Goal: Task Accomplishment & Management: Manage account settings

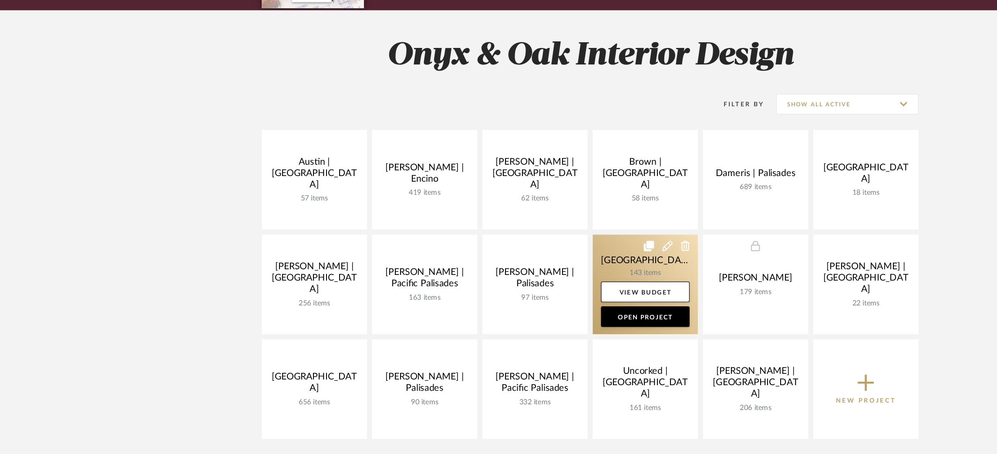
scroll to position [55, 0]
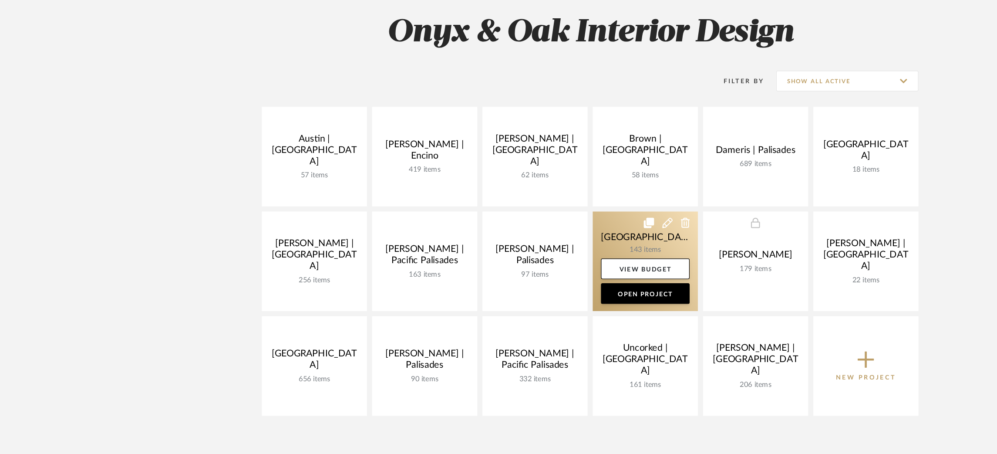
click at [515, 268] on link at bounding box center [545, 291] width 89 height 84
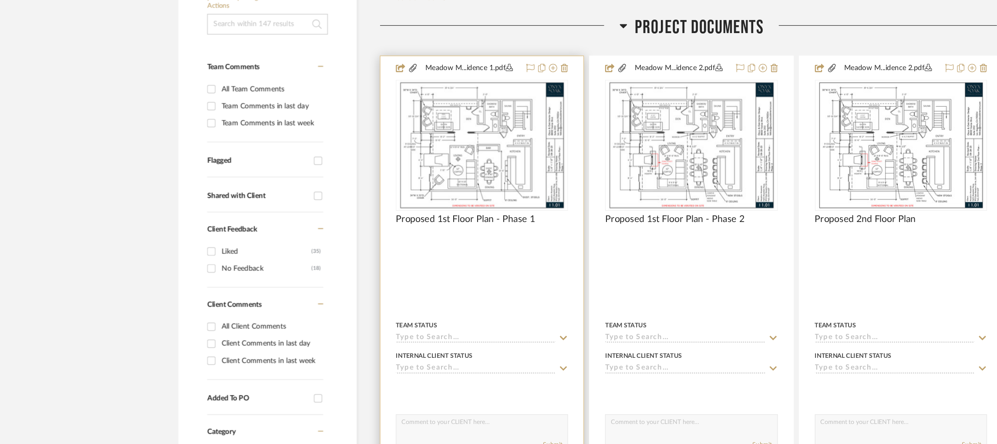
scroll to position [165, 0]
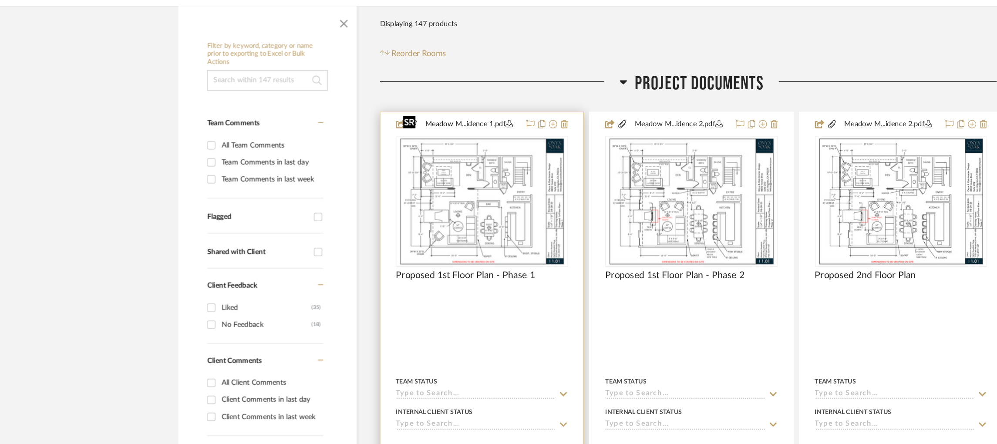
click at [404, 160] on img "0" at bounding box center [406, 170] width 141 height 109
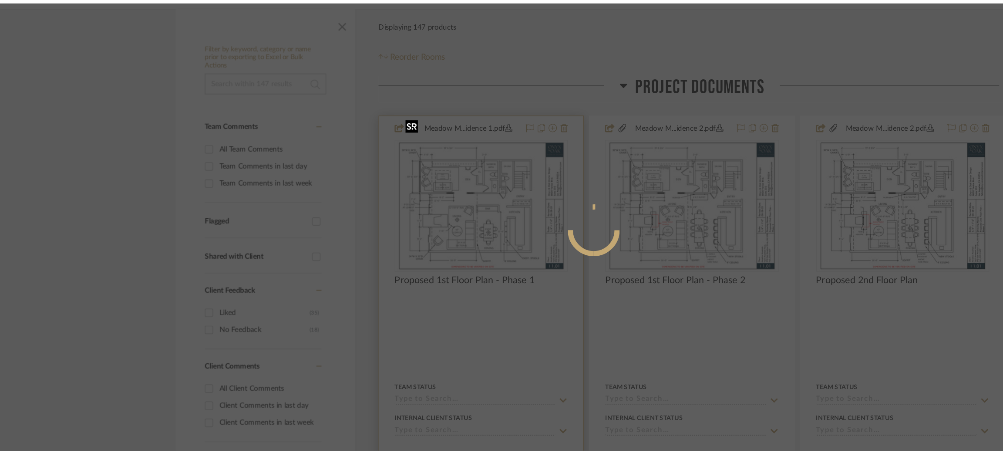
scroll to position [0, 0]
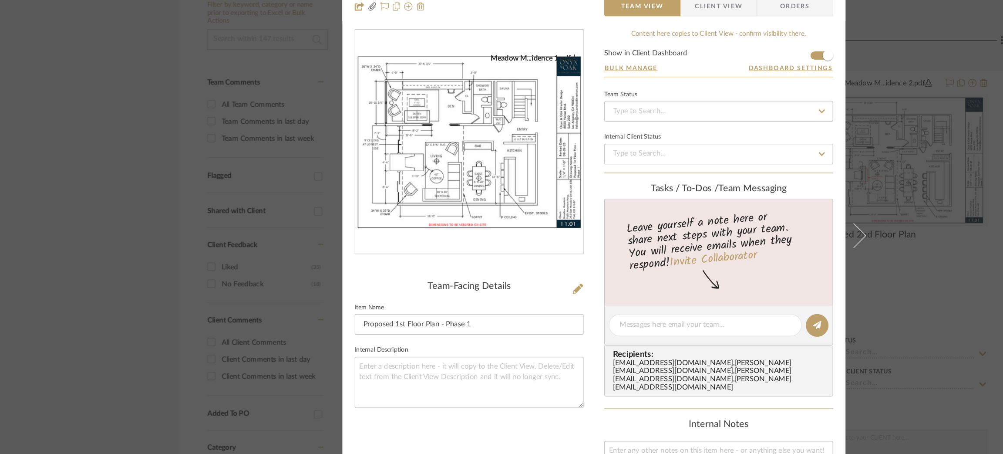
click at [754, 136] on div "Meadow Mountain | Vail Valley Project Documents Proposed 1st Floor Plan - Phase…" at bounding box center [501, 227] width 1003 height 454
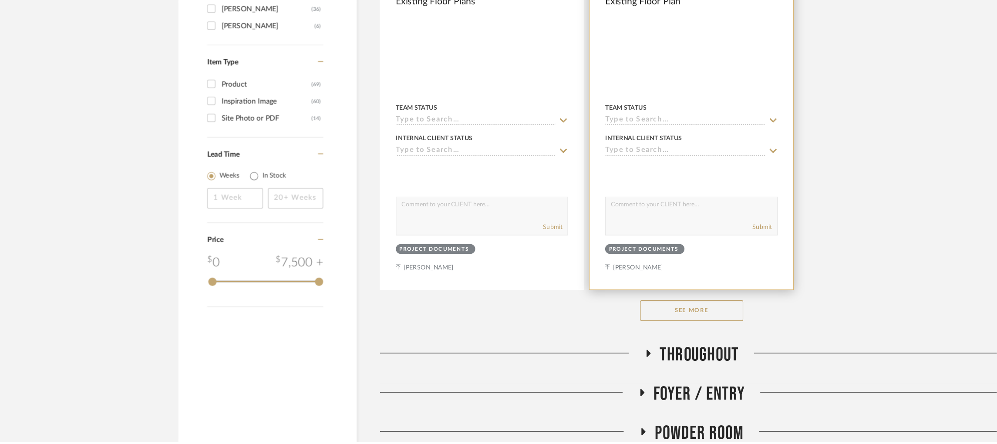
scroll to position [1122, 0]
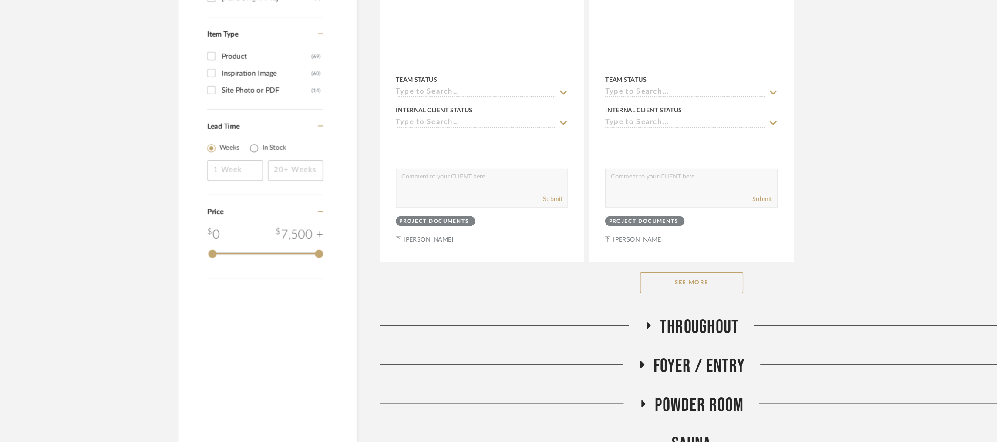
click at [563, 301] on button "See More" at bounding box center [584, 309] width 87 height 17
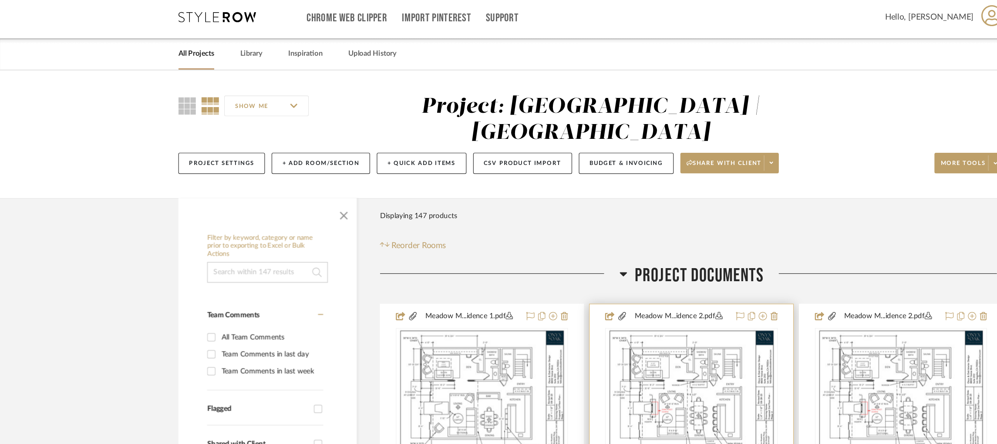
scroll to position [0, 0]
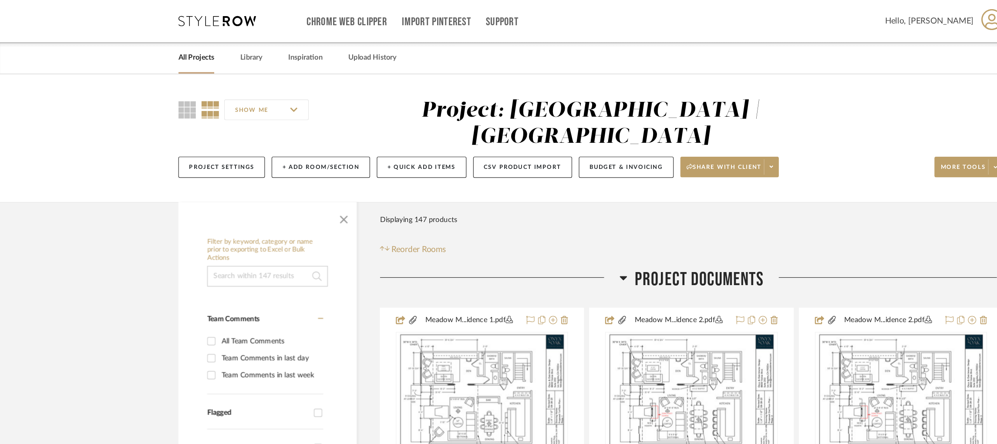
click at [524, 229] on icon at bounding box center [526, 234] width 7 height 10
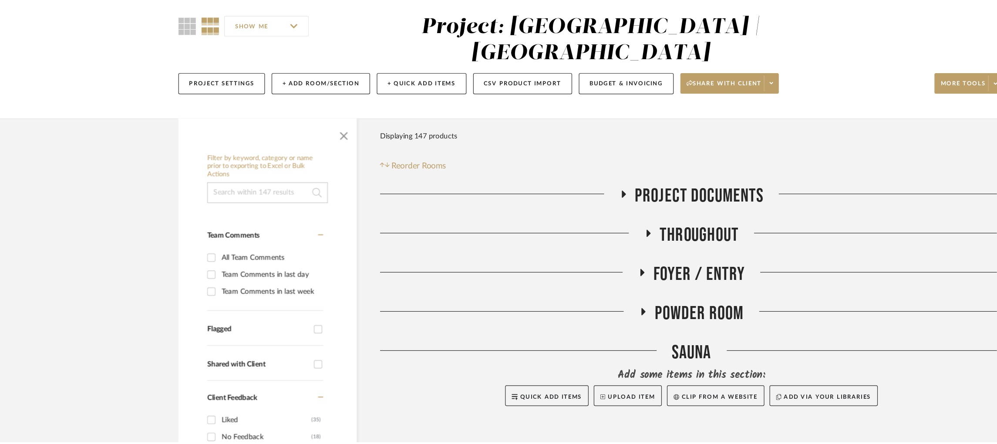
click at [541, 298] on icon at bounding box center [542, 301] width 3 height 6
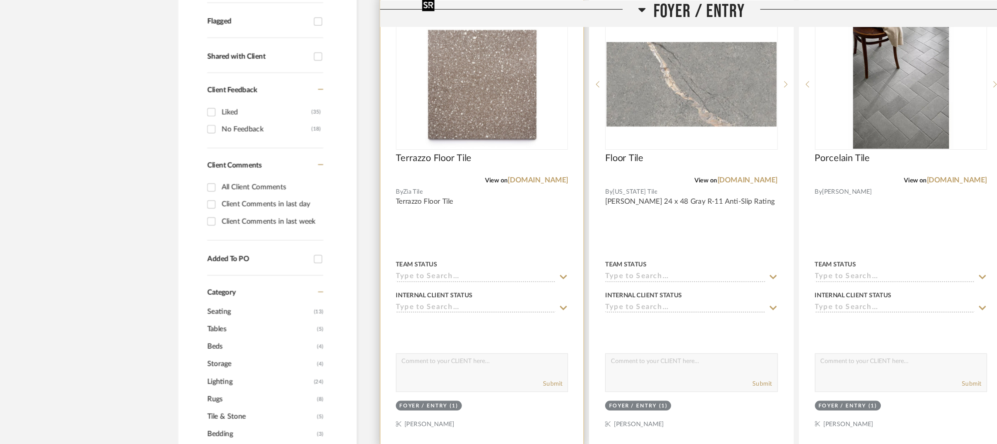
scroll to position [110, 0]
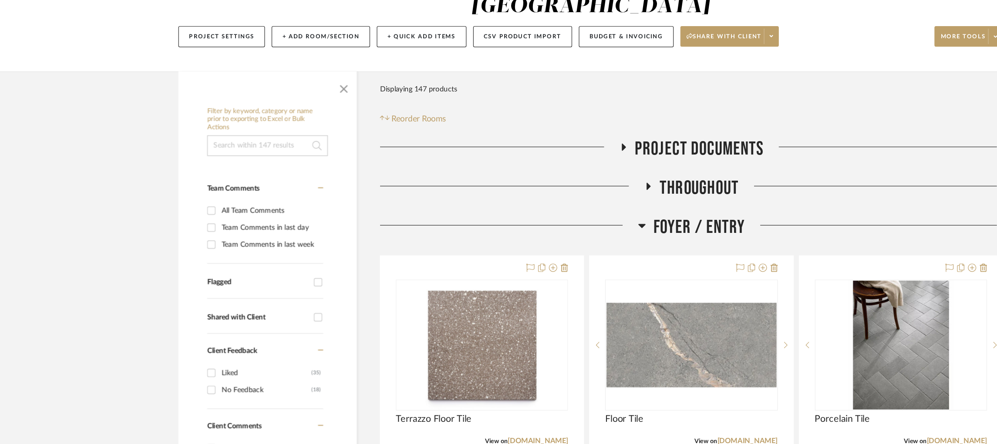
click at [540, 185] on icon at bounding box center [542, 190] width 7 height 10
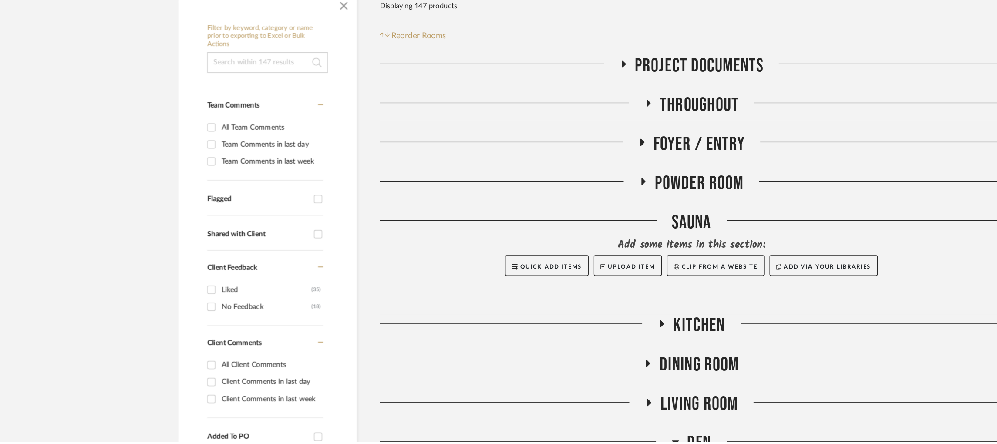
click at [545, 187] on icon at bounding box center [542, 190] width 10 height 7
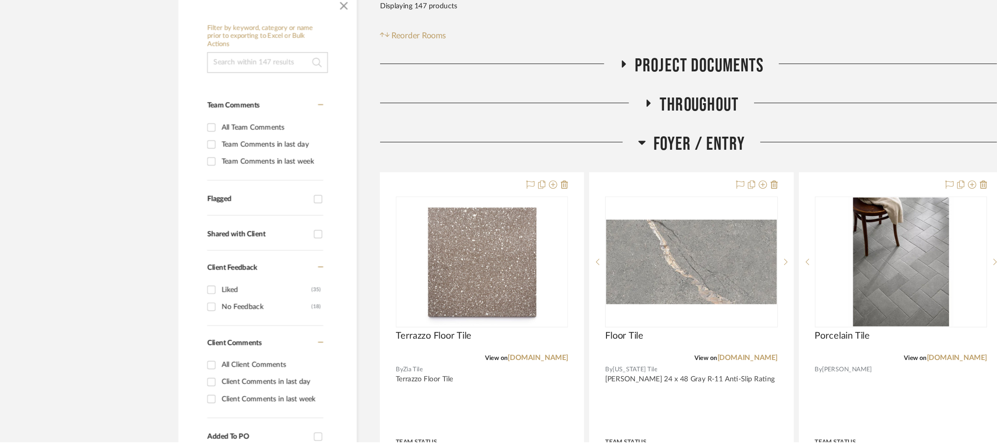
click at [545, 183] on h3 "Foyer / Entry" at bounding box center [584, 192] width 91 height 19
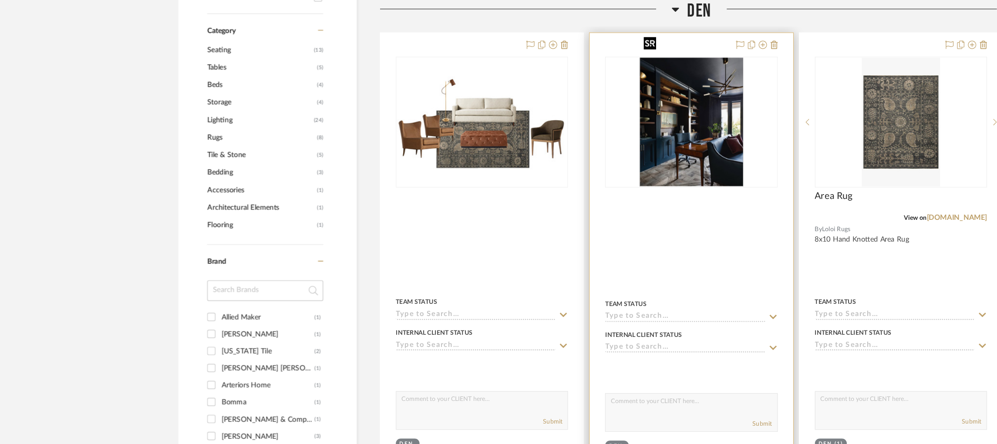
scroll to position [441, 0]
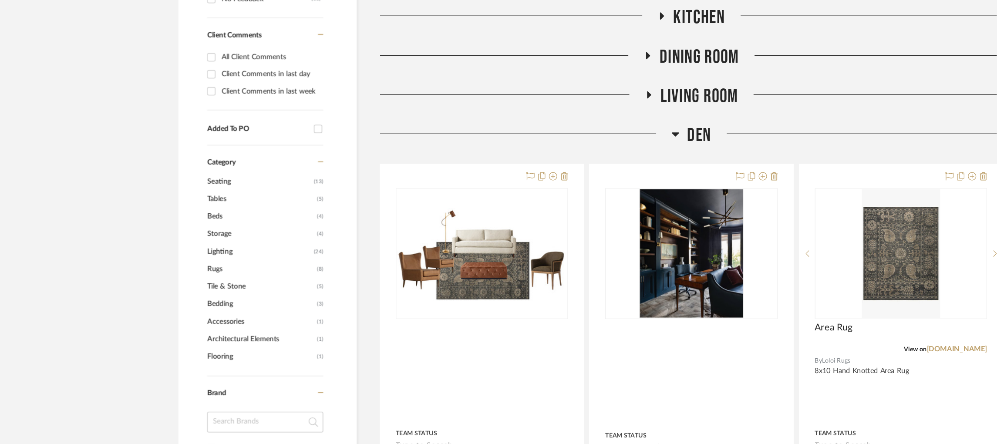
click at [569, 108] on icon at bounding box center [570, 113] width 7 height 10
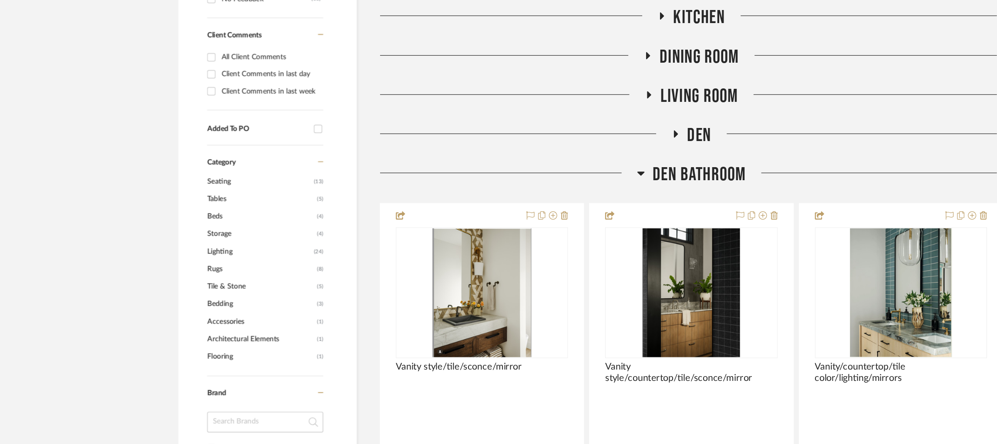
click at [548, 77] on fa-icon at bounding box center [548, 83] width 7 height 13
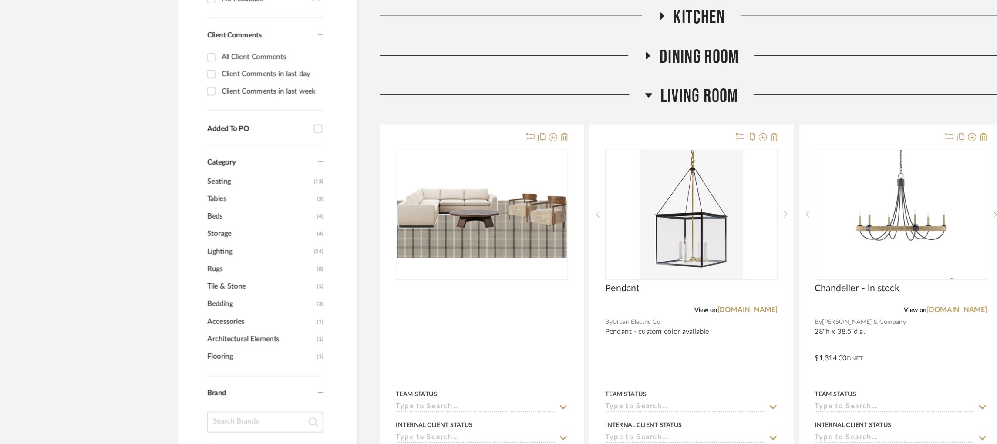
click at [548, 75] on icon at bounding box center [548, 80] width 7 height 10
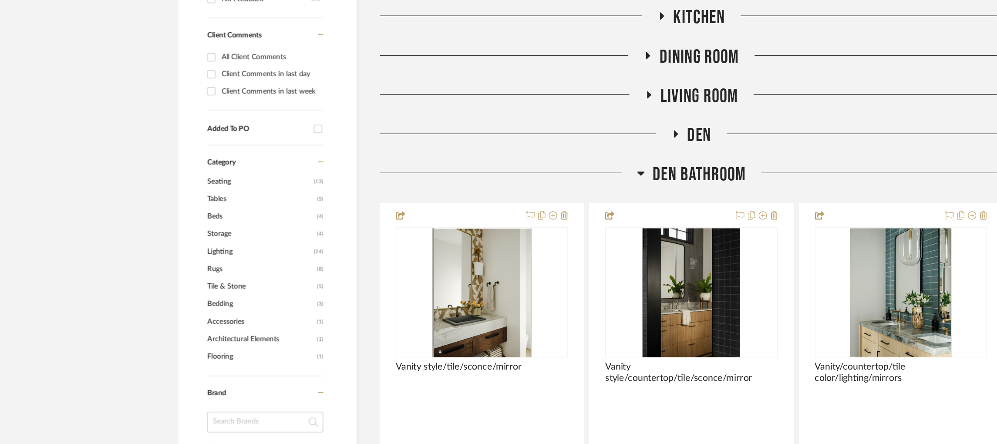
click at [547, 77] on icon at bounding box center [548, 80] width 3 height 6
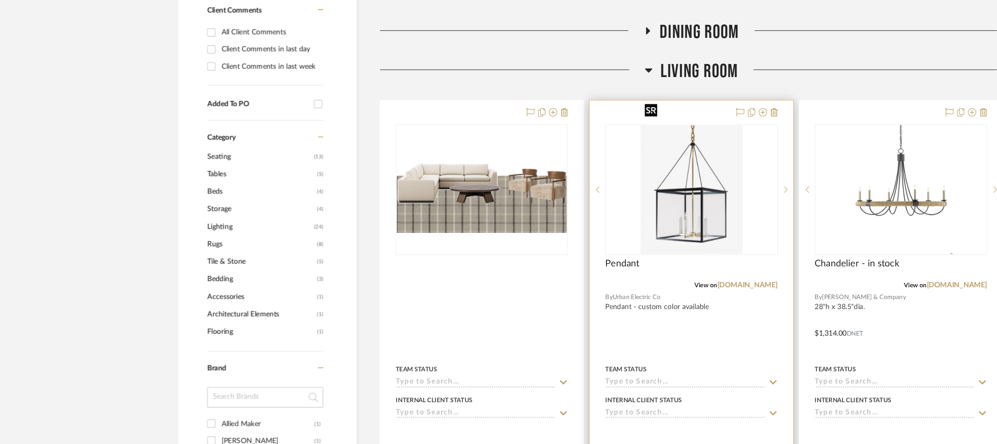
scroll to position [386, 0]
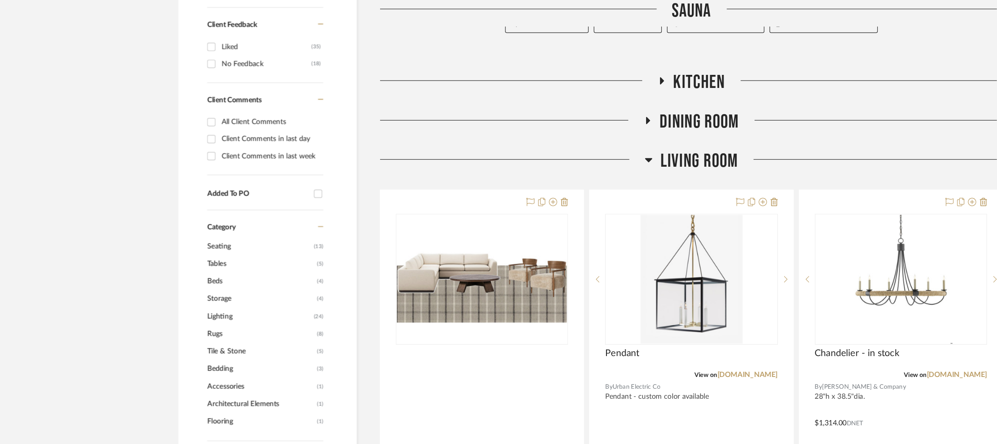
click at [548, 134] on icon at bounding box center [548, 135] width 6 height 3
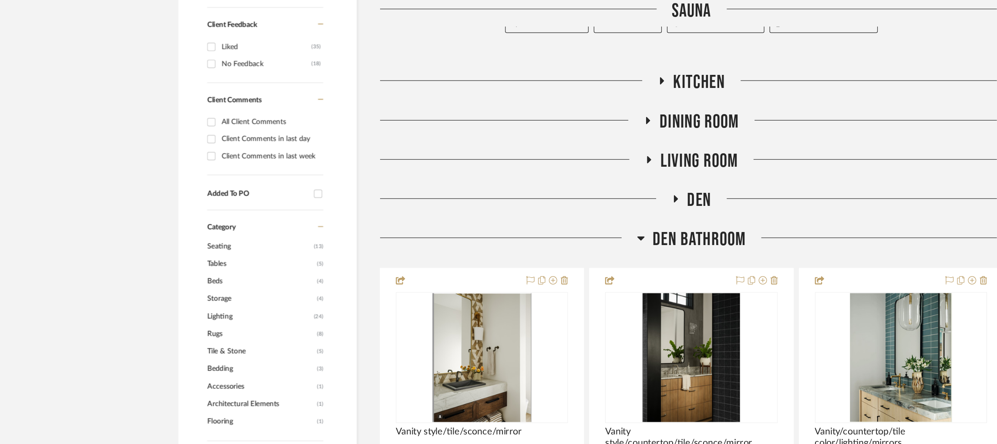
click at [550, 132] on icon at bounding box center [548, 135] width 3 height 6
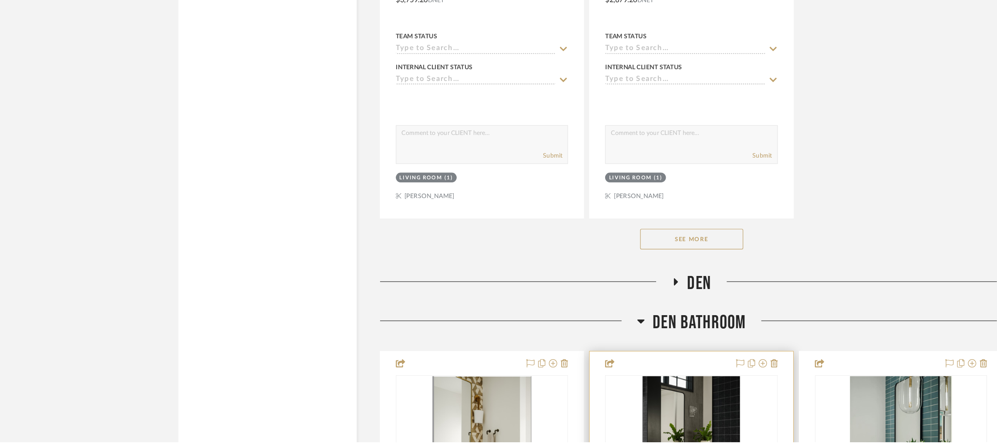
scroll to position [1543, 0]
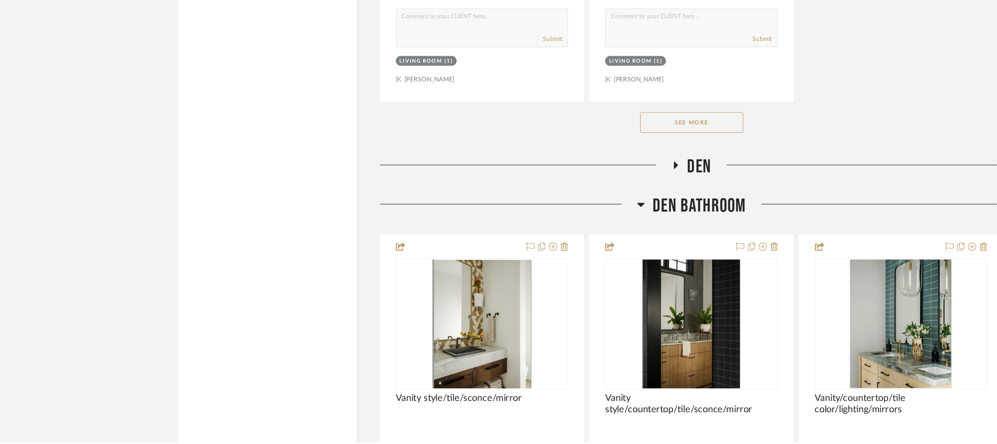
click at [583, 165] on button "See More" at bounding box center [584, 173] width 87 height 17
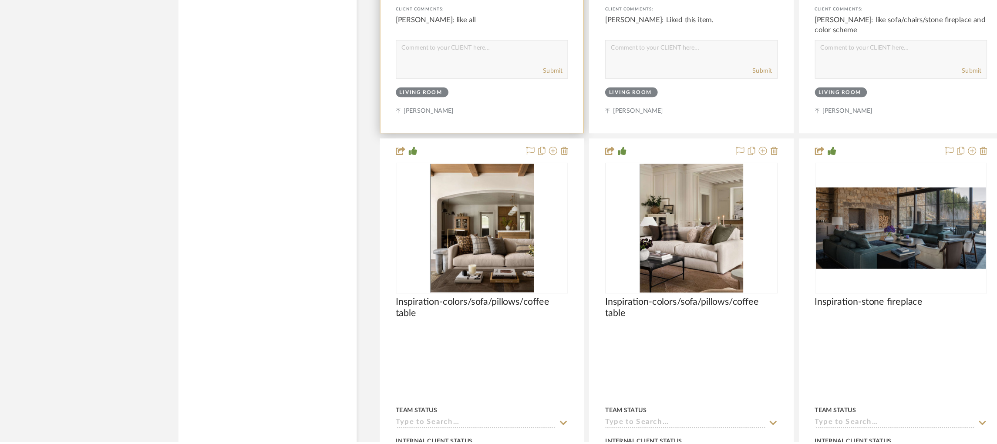
scroll to position [3087, 0]
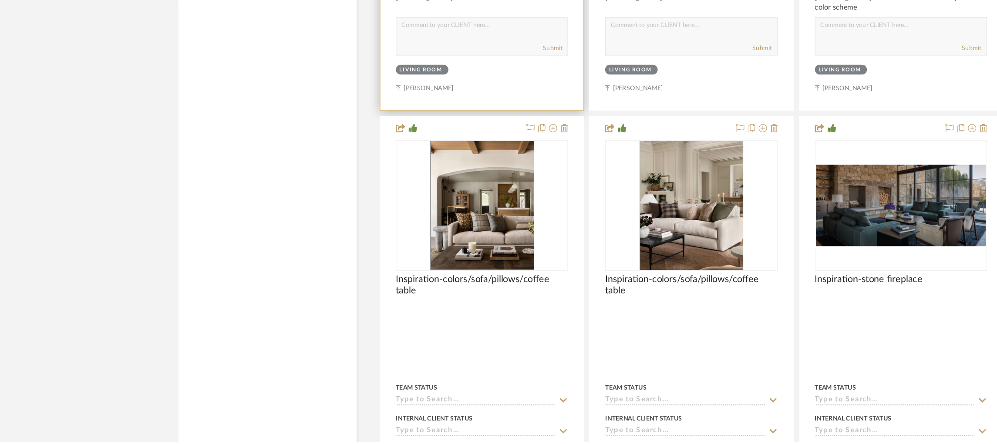
drag, startPoint x: 518, startPoint y: 135, endPoint x: 474, endPoint y: 117, distance: 47.3
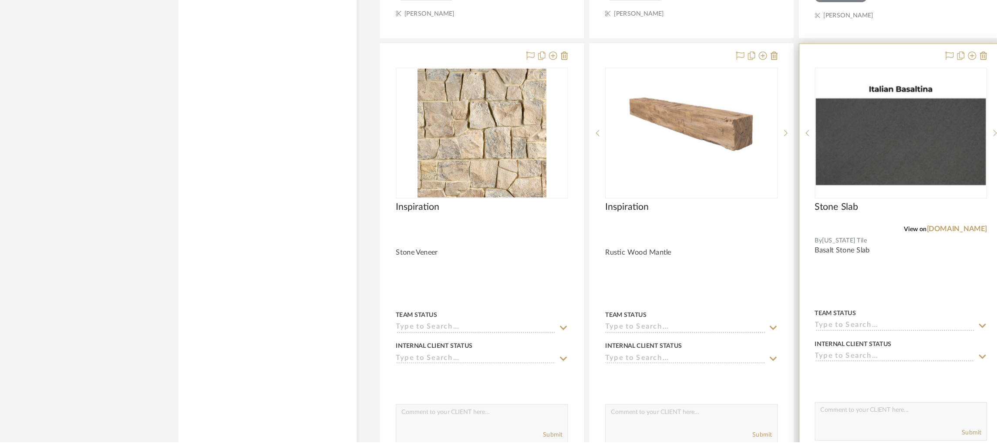
scroll to position [2040, 0]
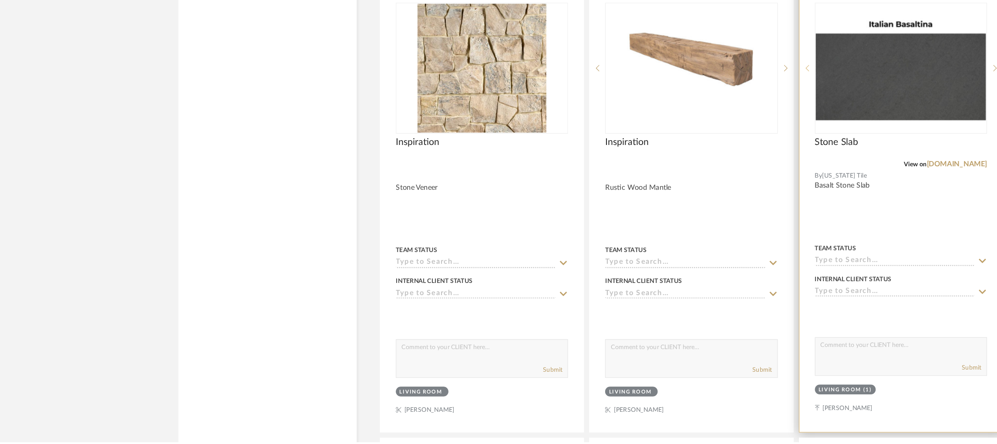
click at [680, 125] on icon at bounding box center [681, 128] width 3 height 6
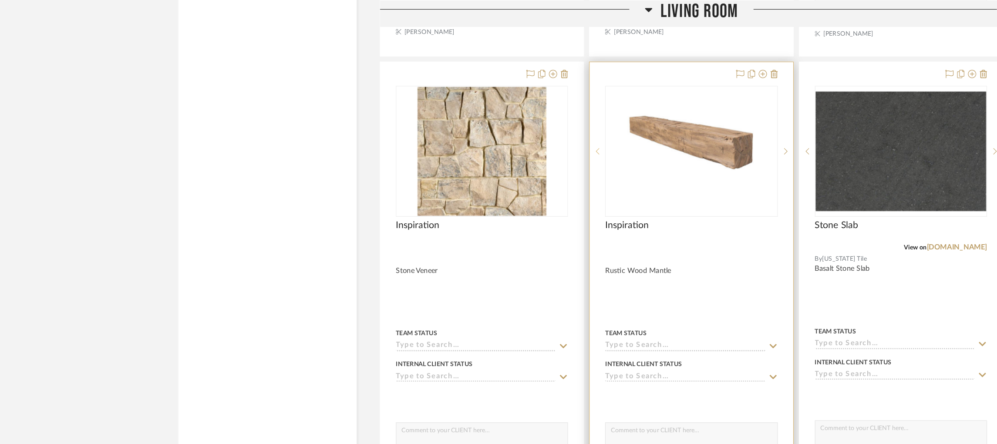
click at [501, 125] on sr-prev-btn at bounding box center [504, 128] width 13 height 6
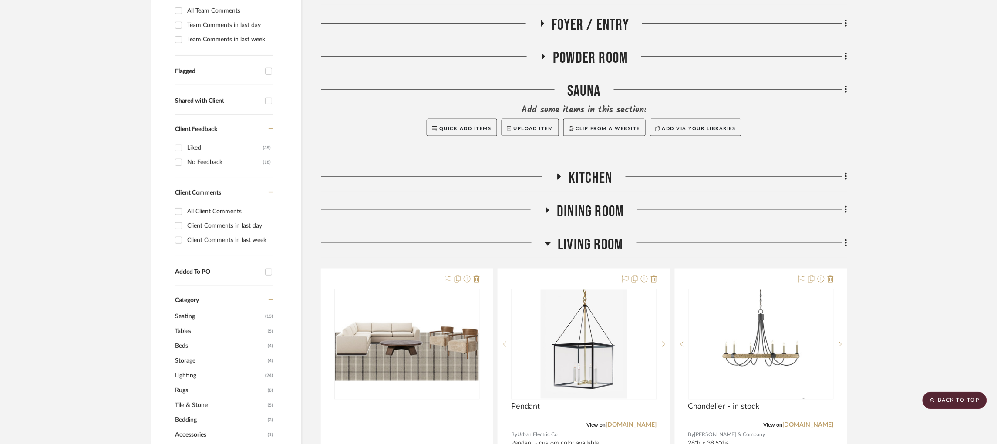
scroll to position [0, 0]
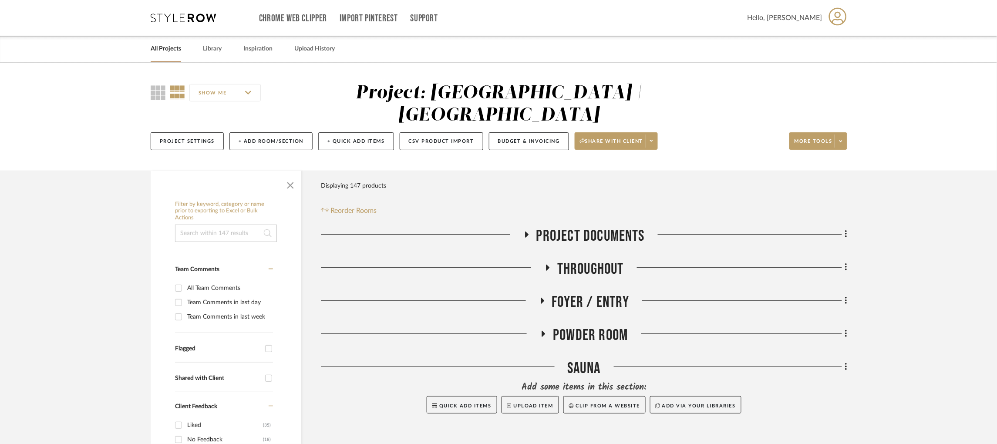
click at [543, 297] on icon at bounding box center [542, 300] width 10 height 7
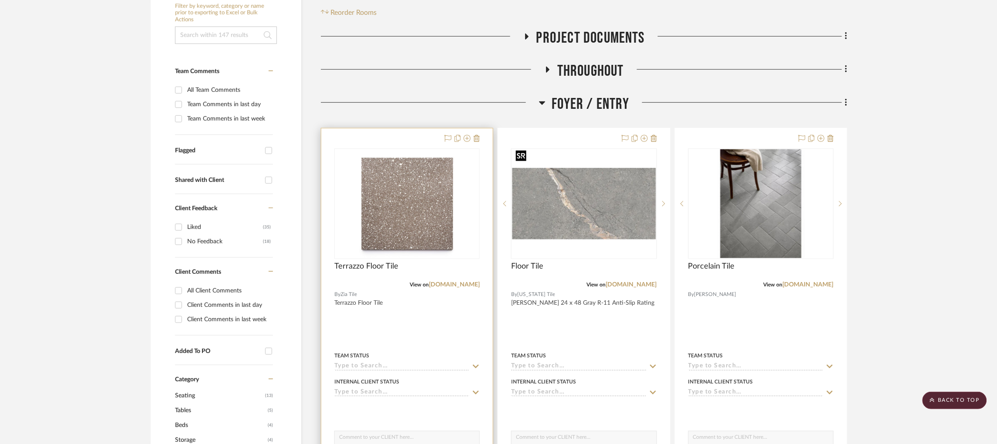
scroll to position [195, 0]
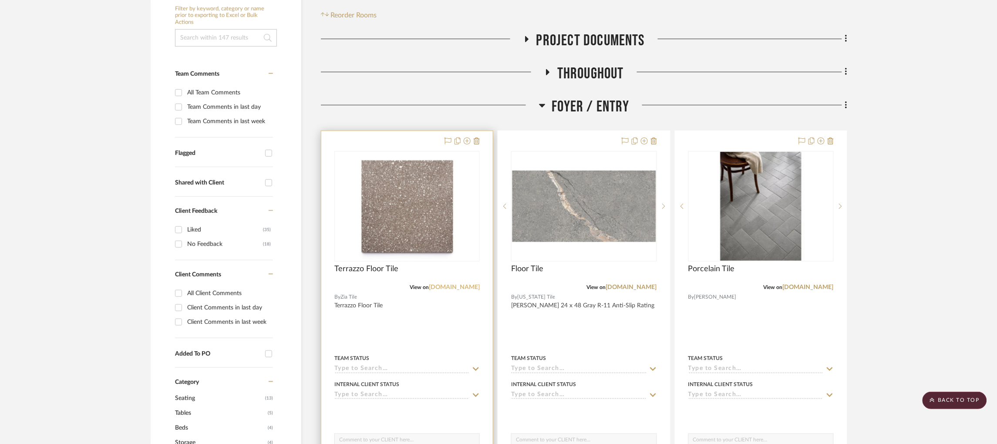
click at [463, 284] on link "[DOMAIN_NAME]" at bounding box center [454, 287] width 51 height 6
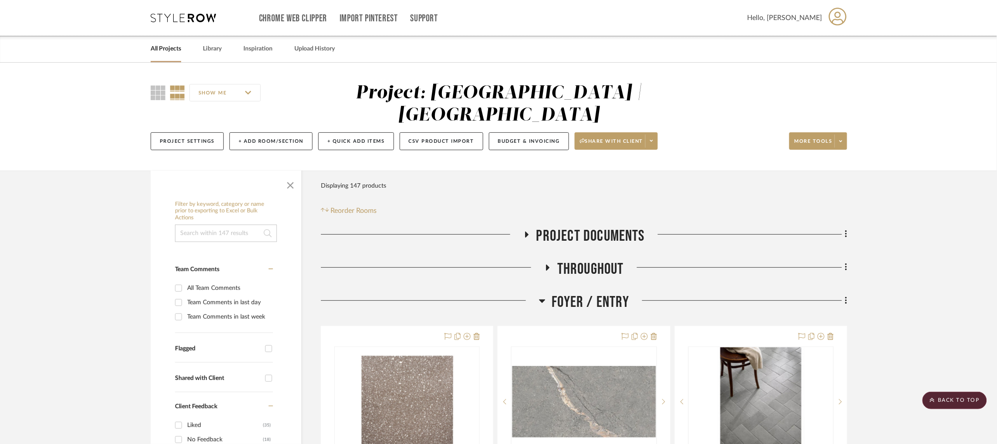
scroll to position [261, 0]
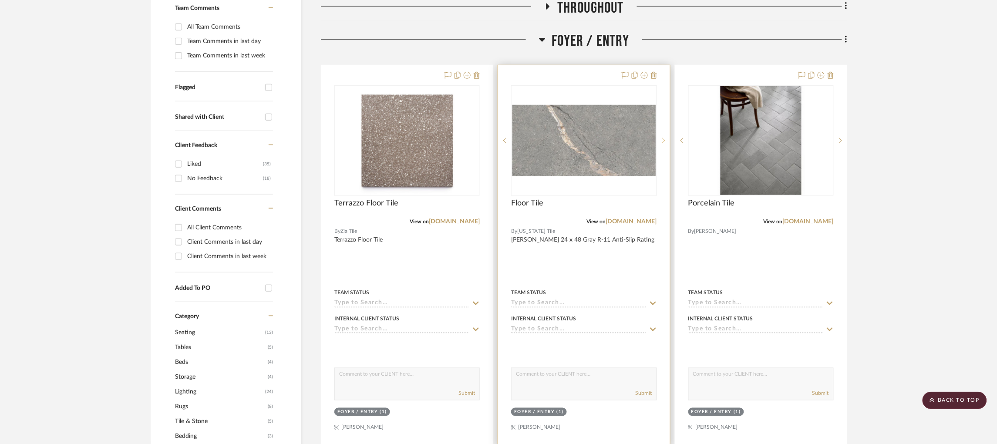
click at [663, 138] on icon at bounding box center [663, 141] width 3 height 6
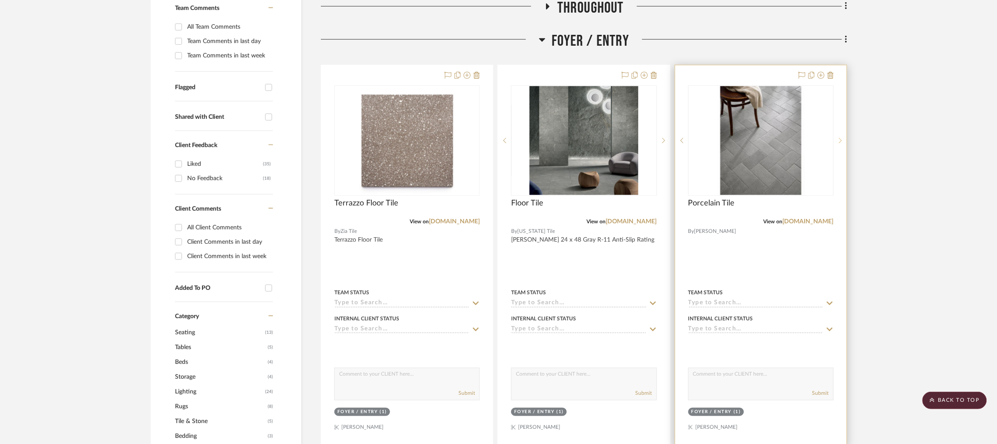
click at [842, 138] on sr-next-btn at bounding box center [840, 141] width 13 height 6
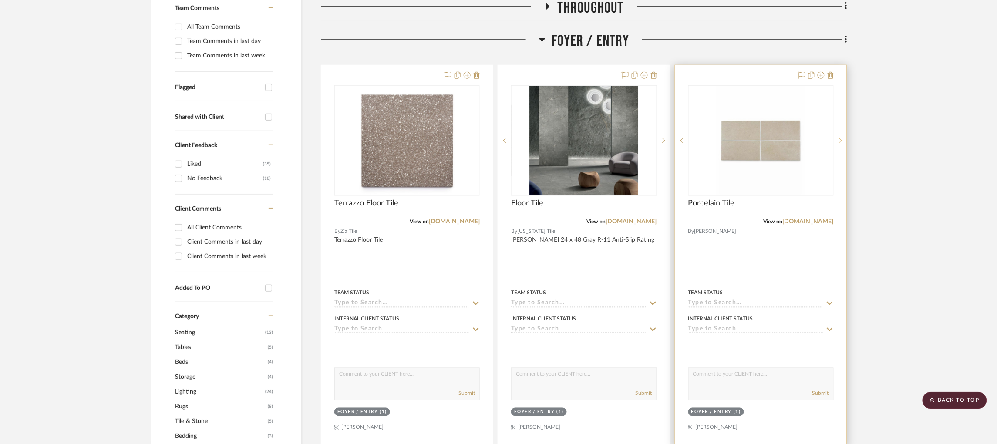
click at [842, 138] on sr-next-btn at bounding box center [840, 141] width 13 height 6
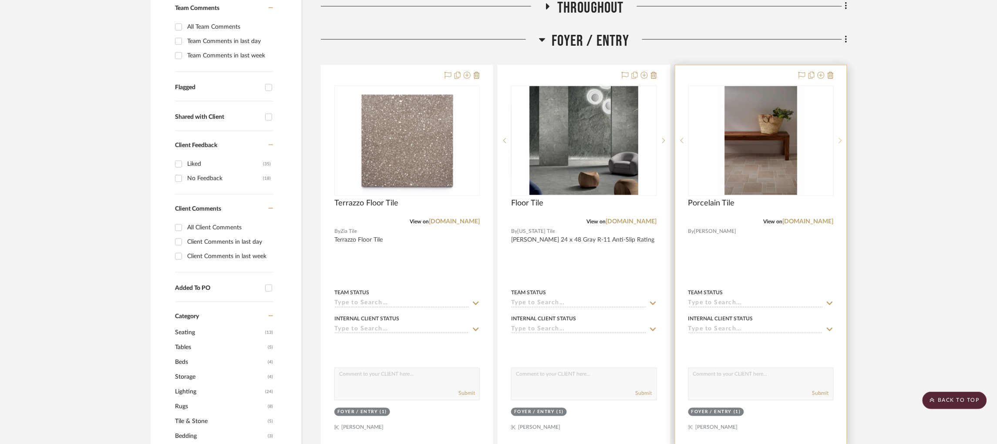
click at [842, 138] on sr-next-btn at bounding box center [840, 141] width 13 height 6
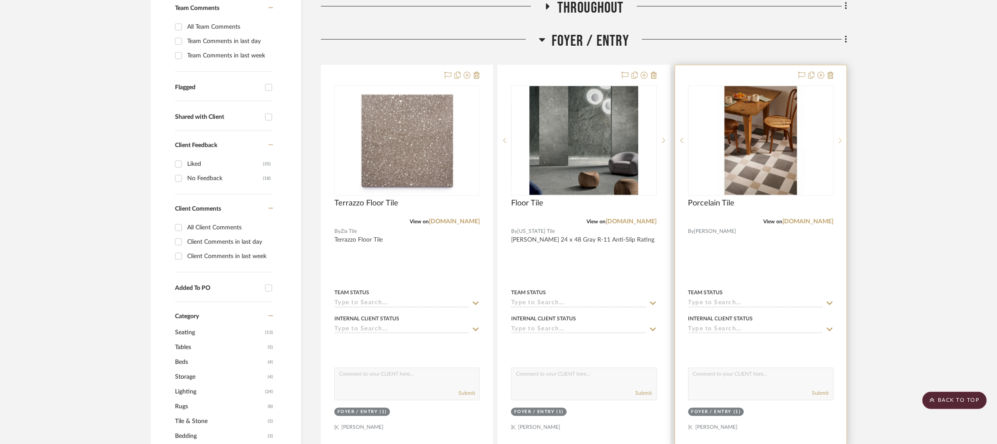
click at [840, 138] on icon at bounding box center [840, 141] width 3 height 6
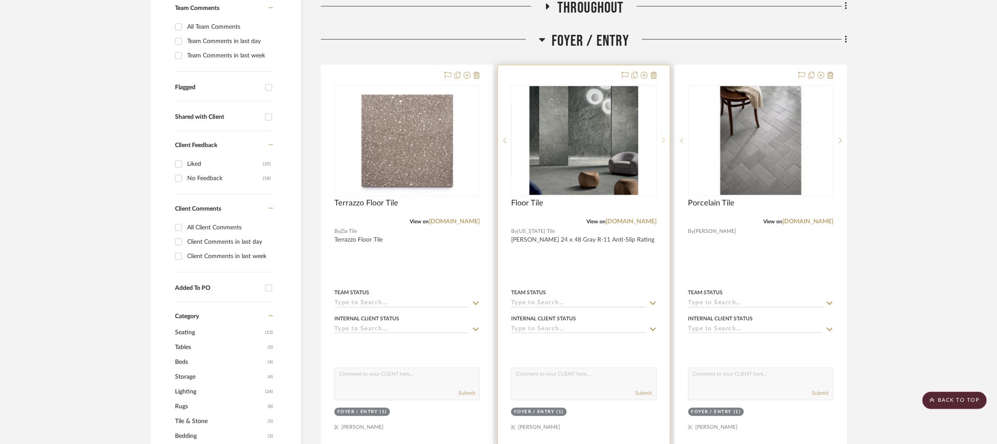
click at [663, 138] on icon at bounding box center [663, 141] width 3 height 6
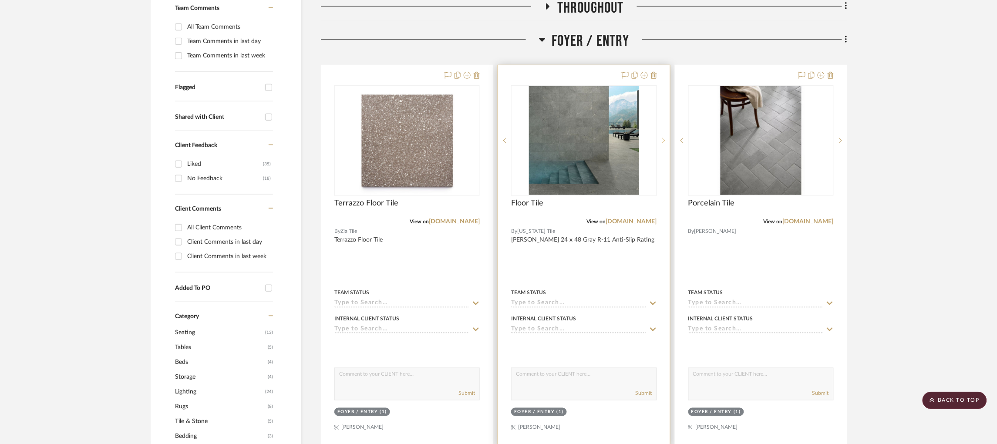
click at [662, 138] on icon at bounding box center [663, 141] width 3 height 6
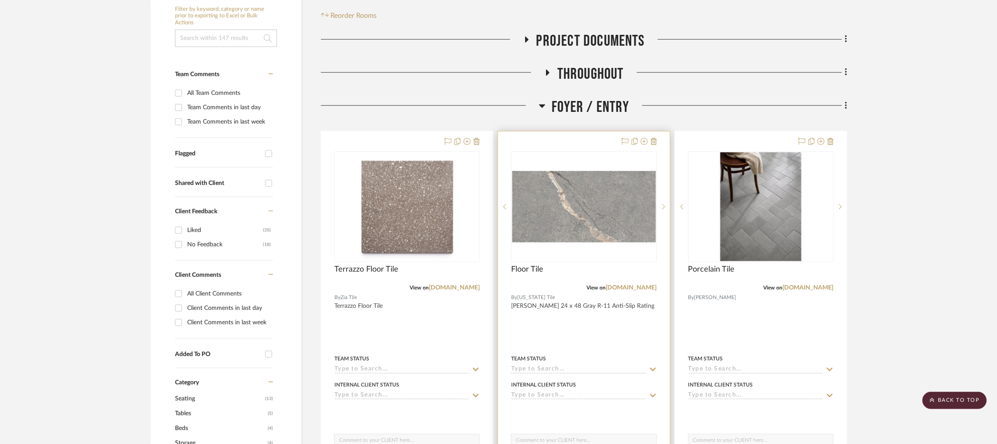
scroll to position [0, 0]
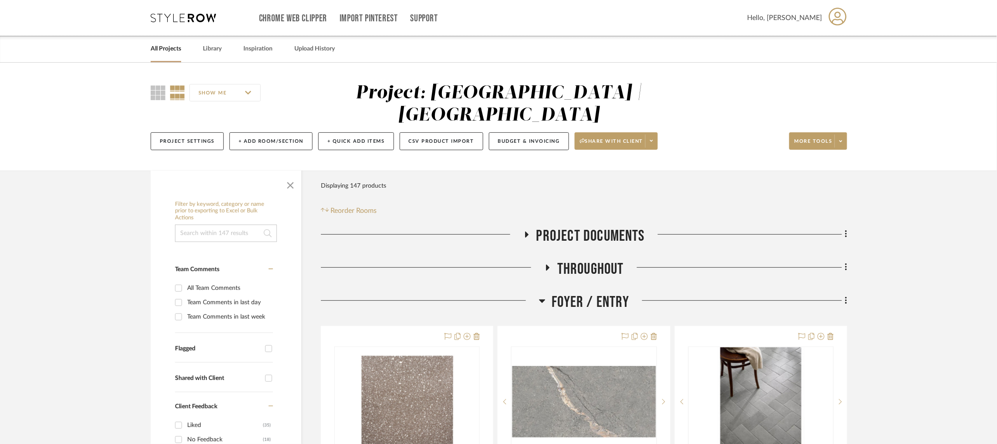
click at [528, 232] on icon at bounding box center [526, 235] width 3 height 6
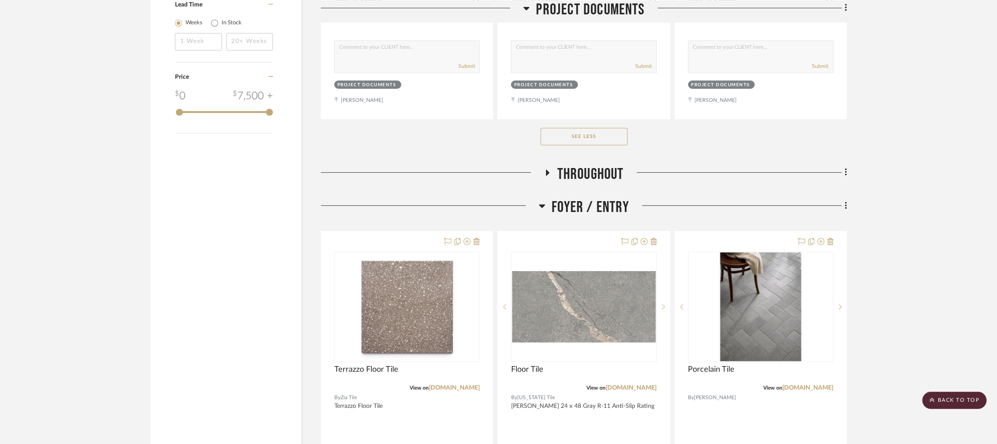
scroll to position [1305, 0]
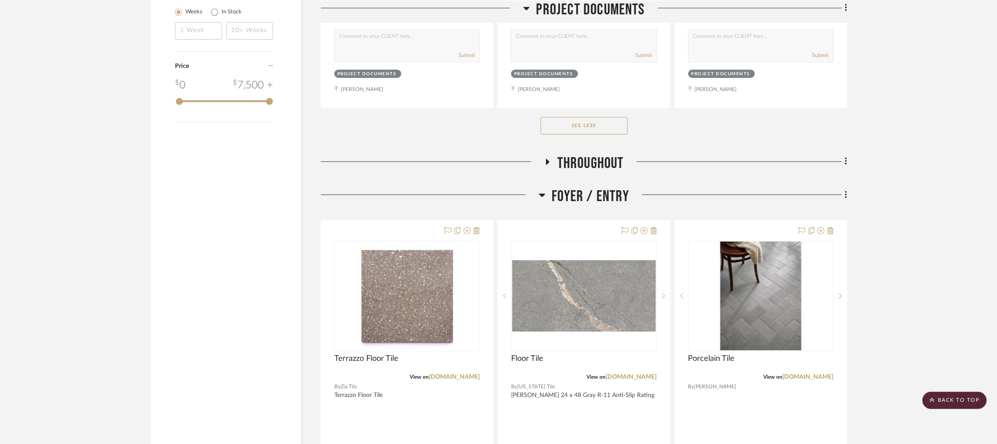
click at [547, 158] on icon at bounding box center [547, 161] width 10 height 7
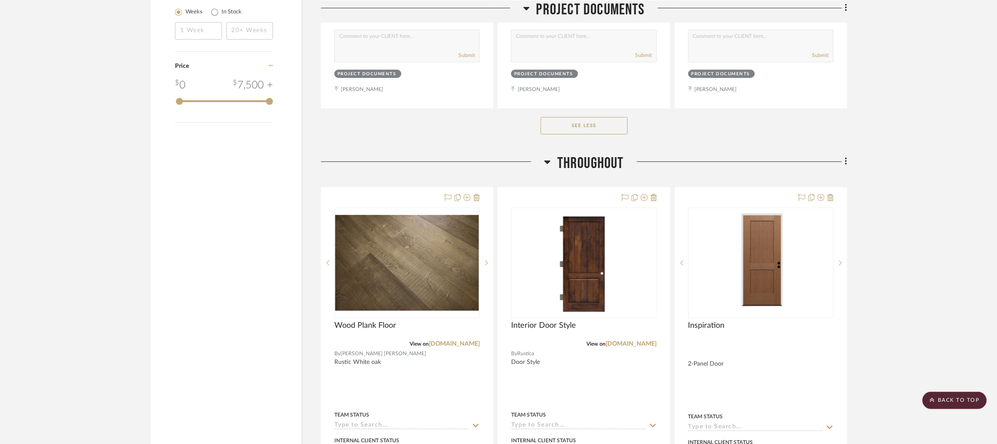
click at [548, 157] on icon at bounding box center [547, 162] width 7 height 10
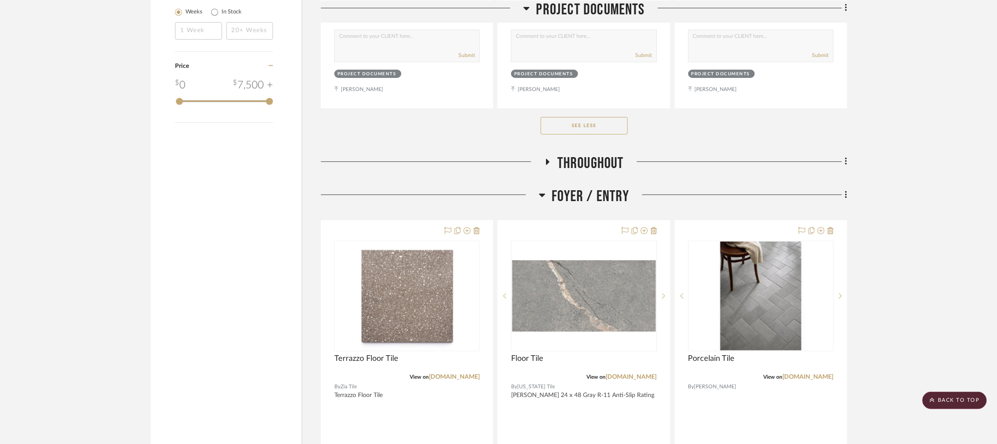
click at [543, 194] on icon at bounding box center [542, 195] width 6 height 3
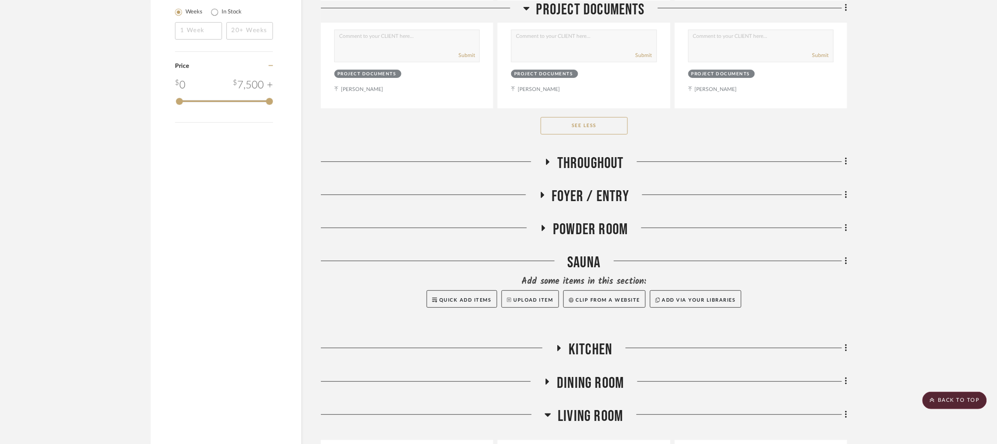
click at [541, 225] on icon at bounding box center [543, 228] width 10 height 7
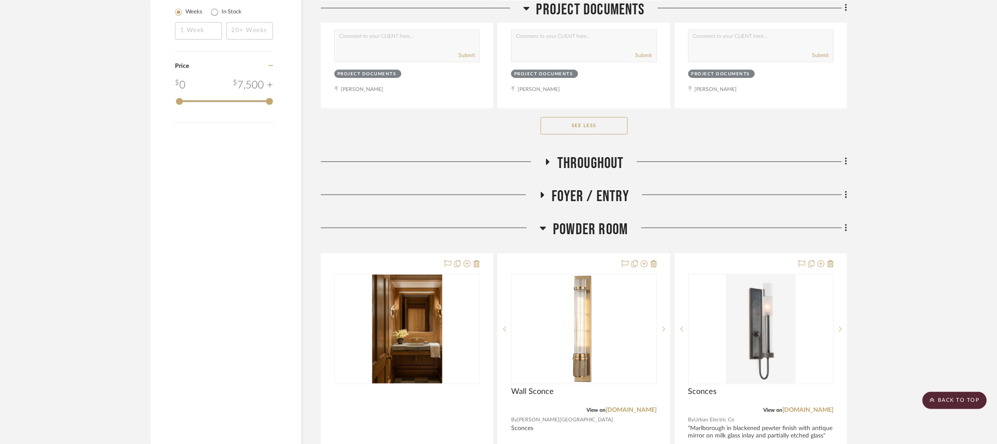
click at [541, 227] on icon at bounding box center [543, 228] width 6 height 3
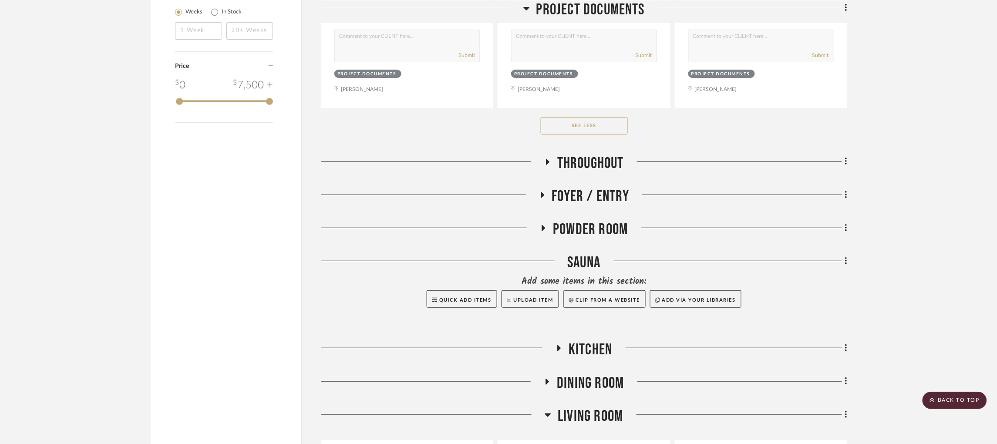
scroll to position [1501, 0]
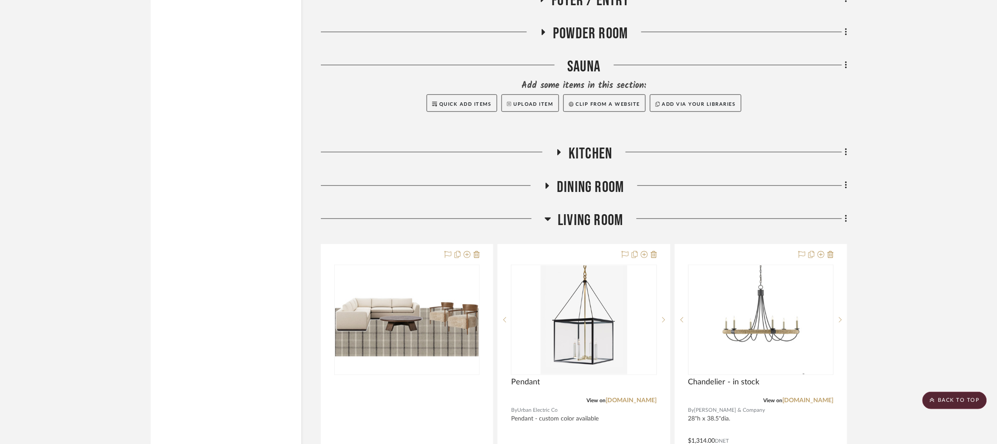
click at [548, 183] on icon at bounding box center [547, 186] width 3 height 6
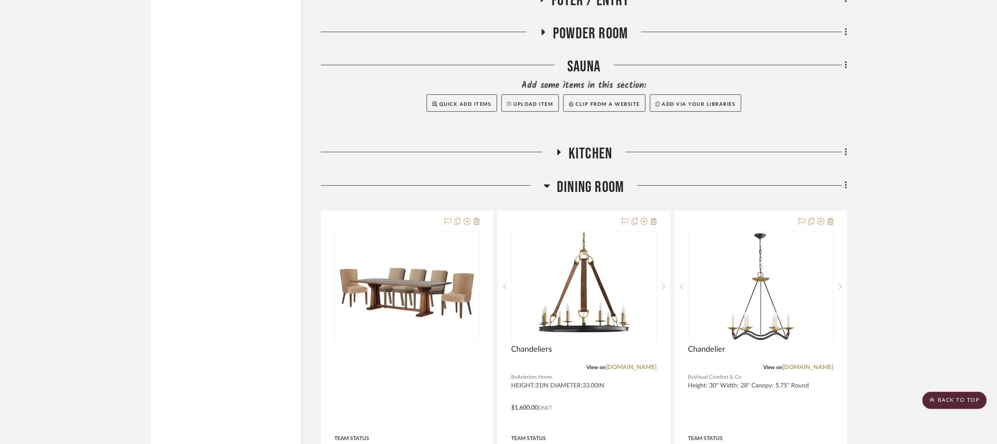
click at [548, 185] on icon at bounding box center [547, 186] width 6 height 3
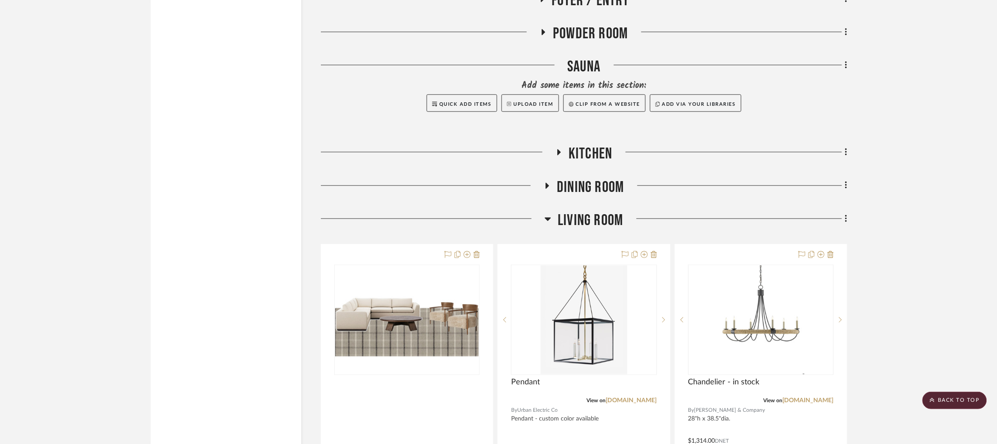
click at [558, 149] on icon at bounding box center [559, 152] width 3 height 6
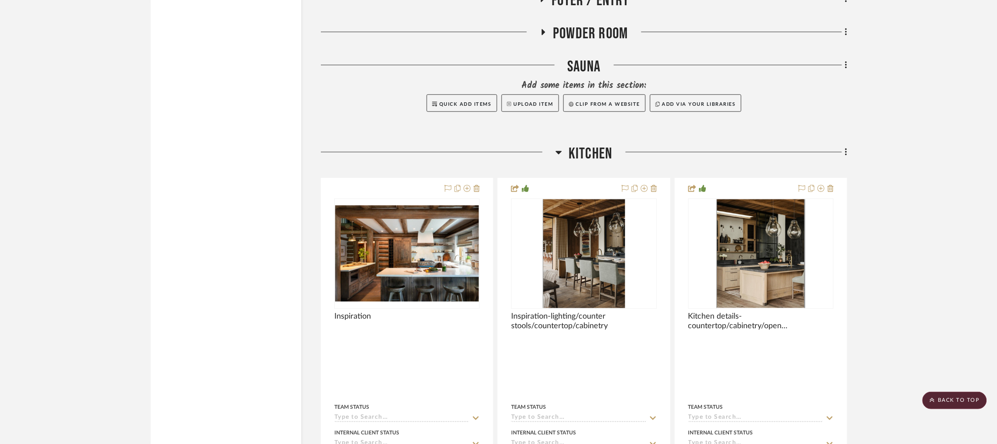
click at [558, 147] on icon at bounding box center [558, 152] width 7 height 10
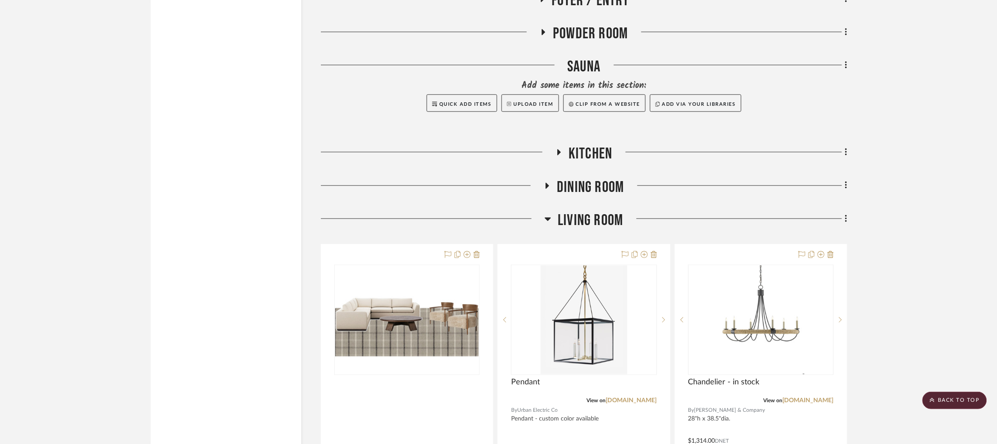
click at [545, 218] on icon at bounding box center [548, 219] width 6 height 3
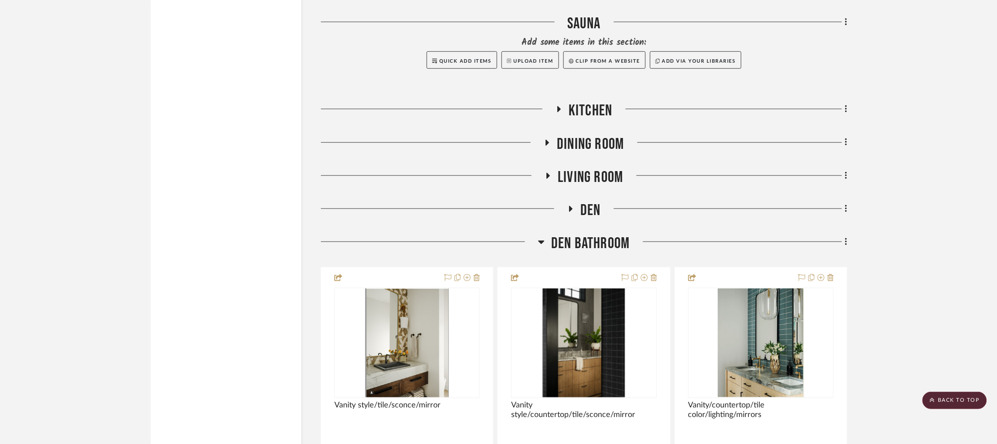
scroll to position [1567, 0]
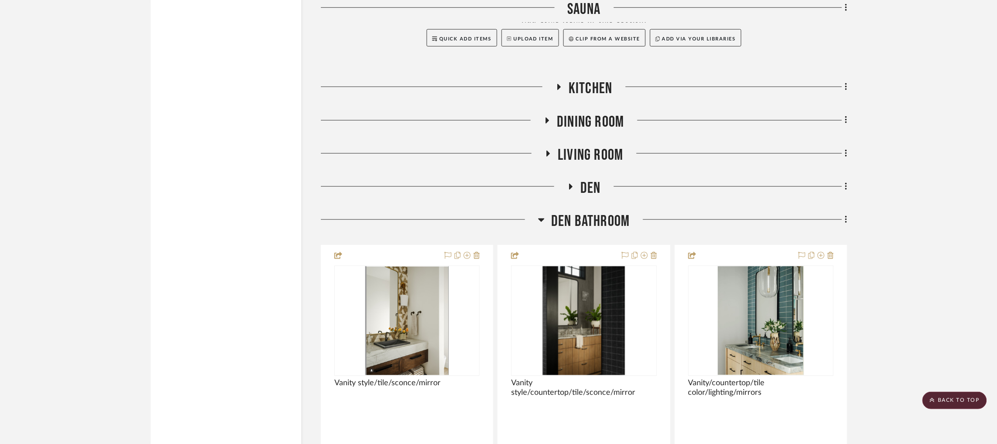
click at [572, 184] on icon at bounding box center [570, 187] width 10 height 7
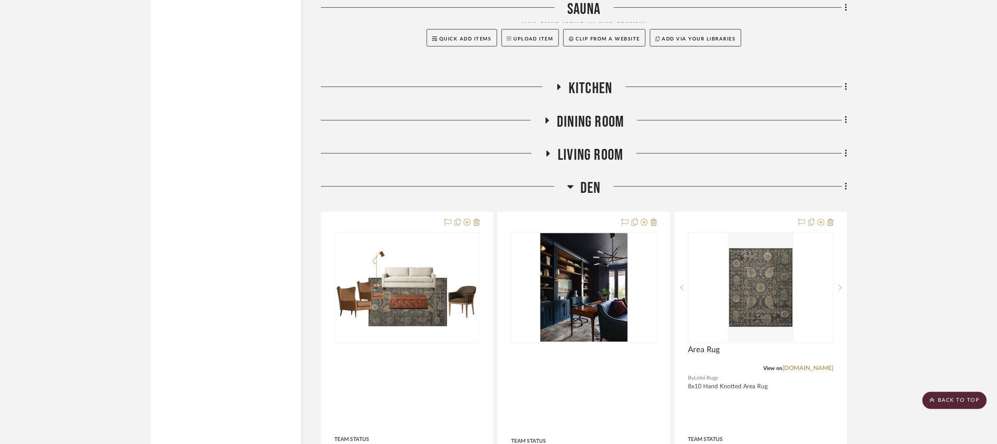
click at [572, 185] on icon at bounding box center [571, 186] width 6 height 3
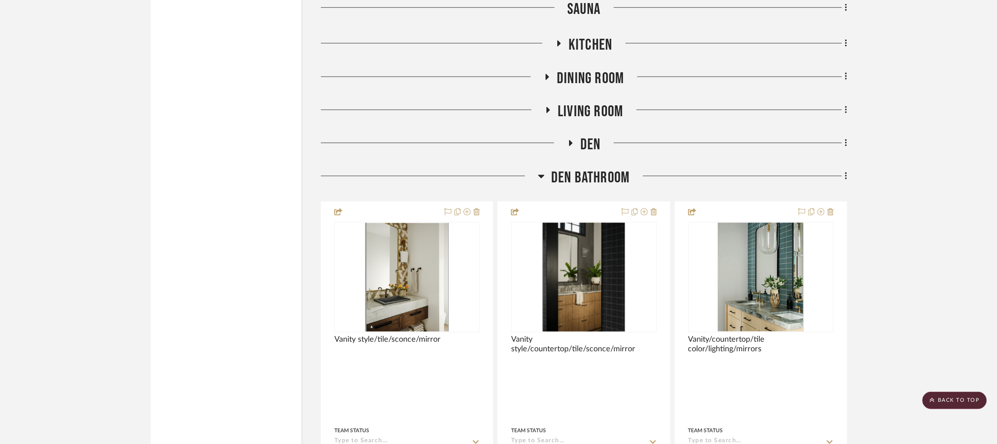
scroll to position [1632, 0]
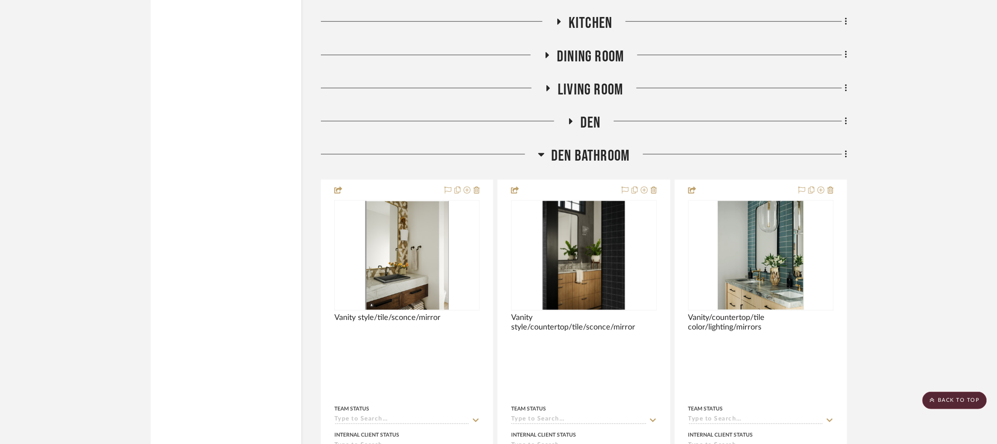
click at [542, 151] on fa-icon at bounding box center [541, 157] width 7 height 13
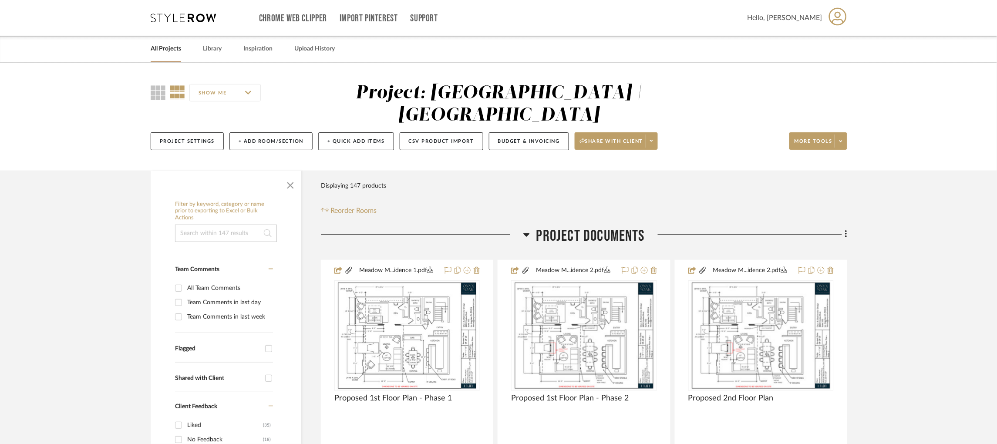
scroll to position [86, 0]
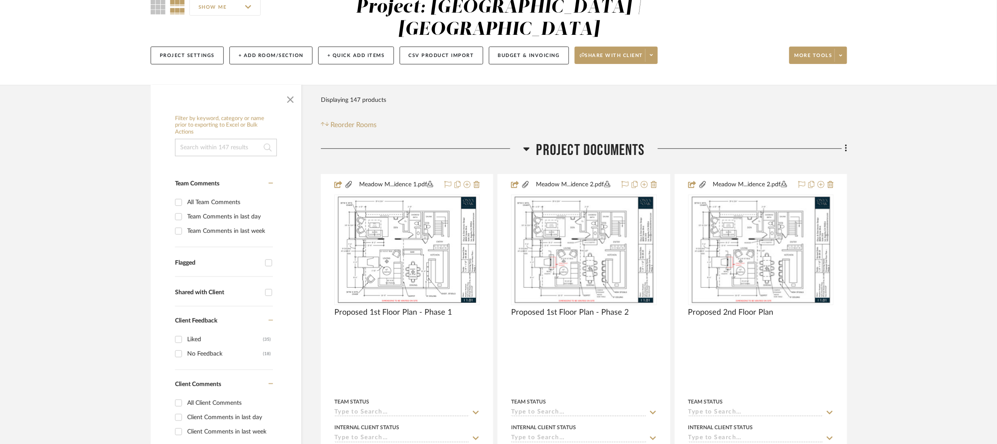
click at [527, 144] on icon at bounding box center [526, 149] width 7 height 10
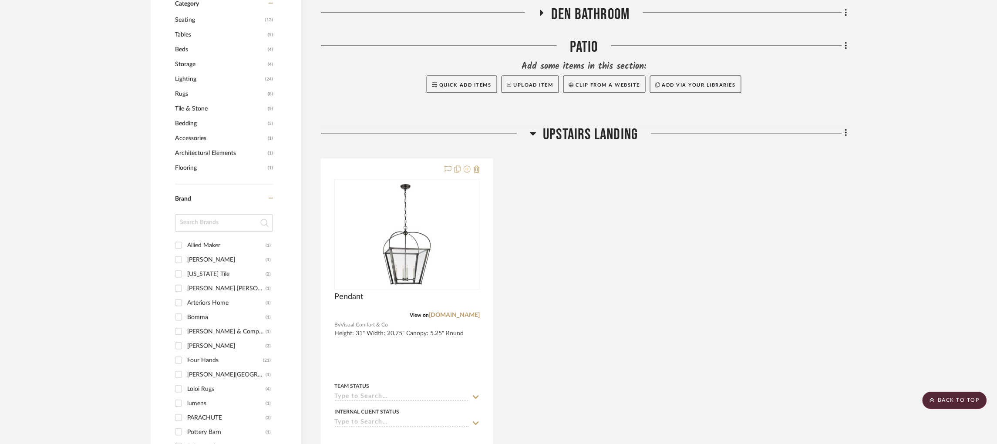
scroll to position [574, 0]
click at [533, 128] on icon at bounding box center [533, 133] width 7 height 10
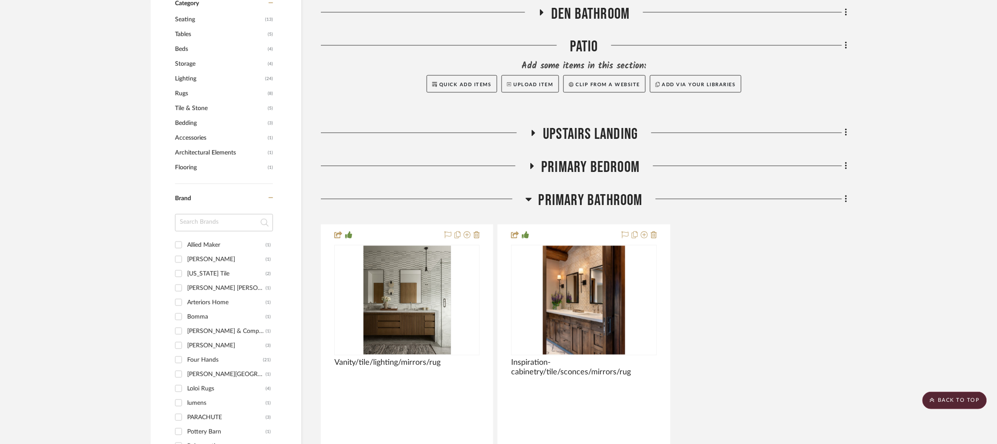
click at [528, 198] on icon at bounding box center [528, 199] width 6 height 3
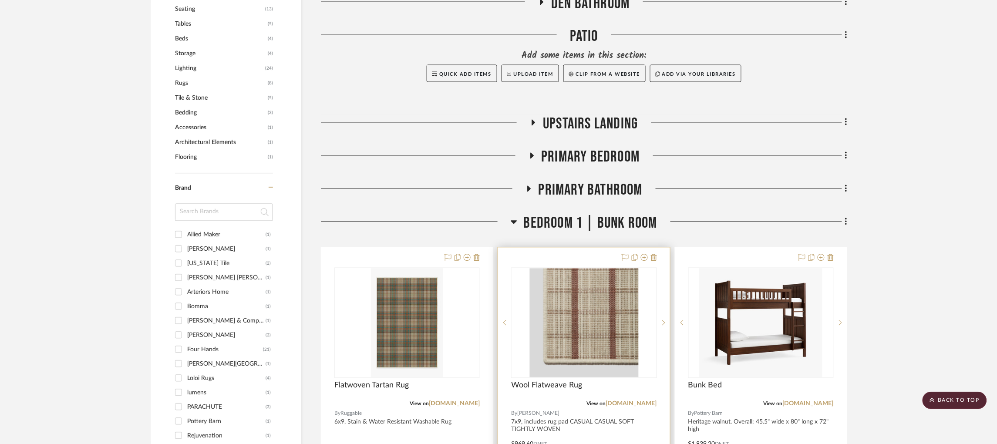
scroll to position [586, 0]
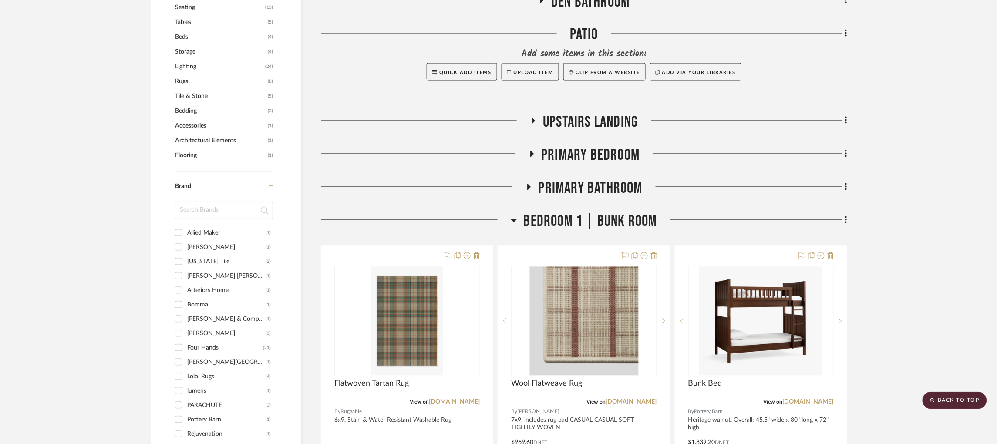
click at [514, 219] on icon at bounding box center [514, 220] width 6 height 3
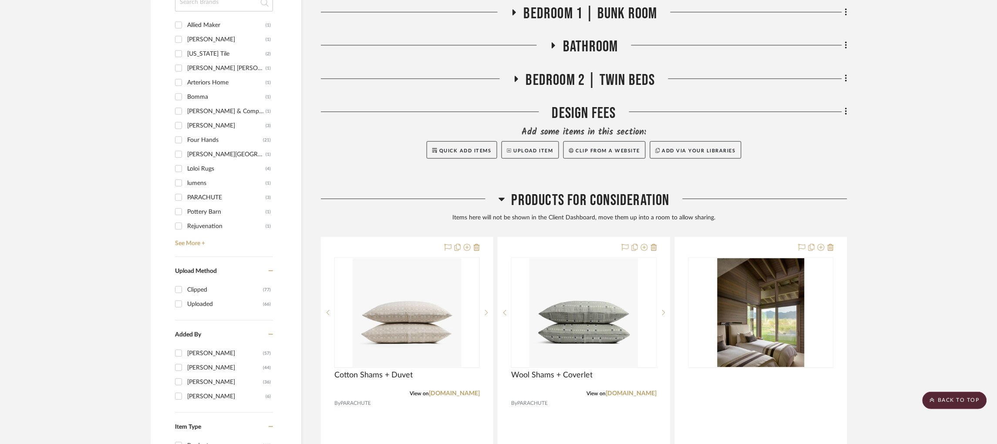
scroll to position [795, 0]
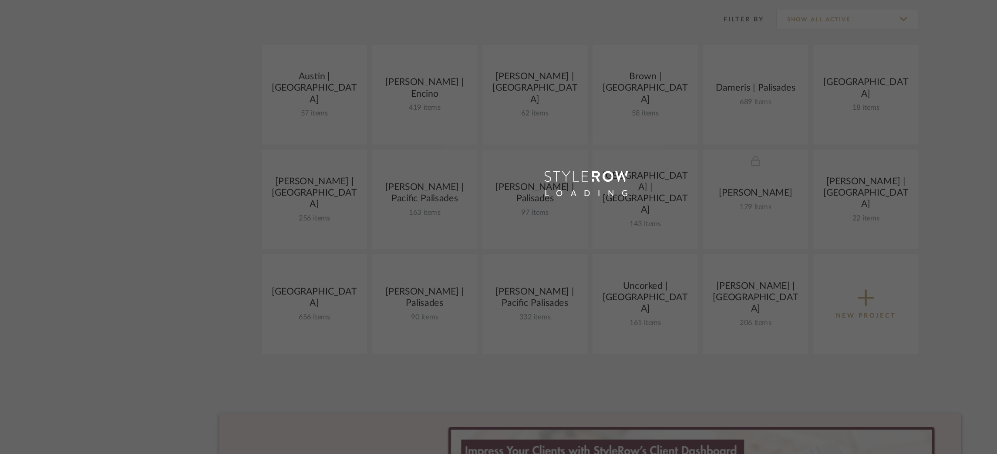
scroll to position [108, 0]
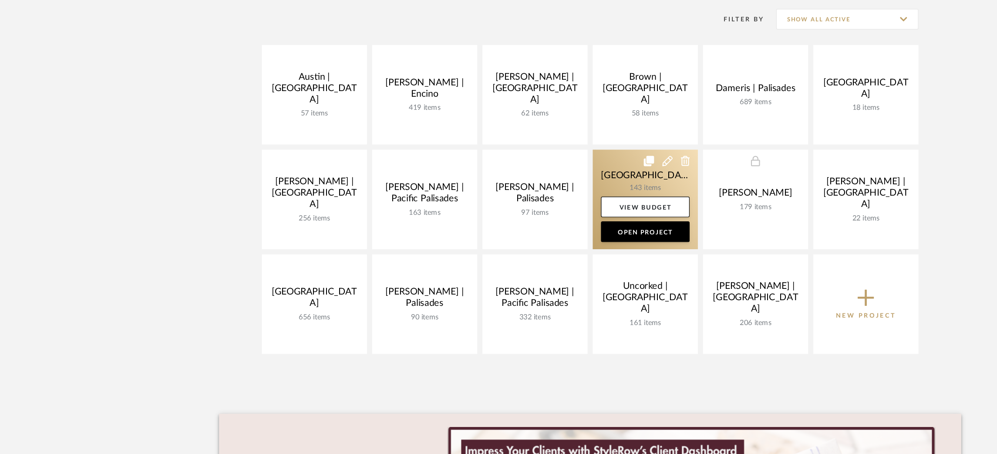
click at [529, 222] on link at bounding box center [545, 239] width 89 height 84
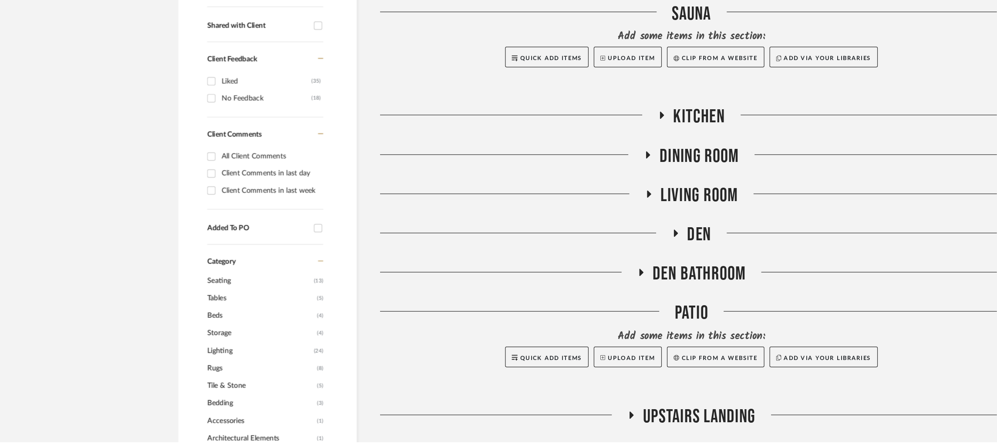
scroll to position [288, 0]
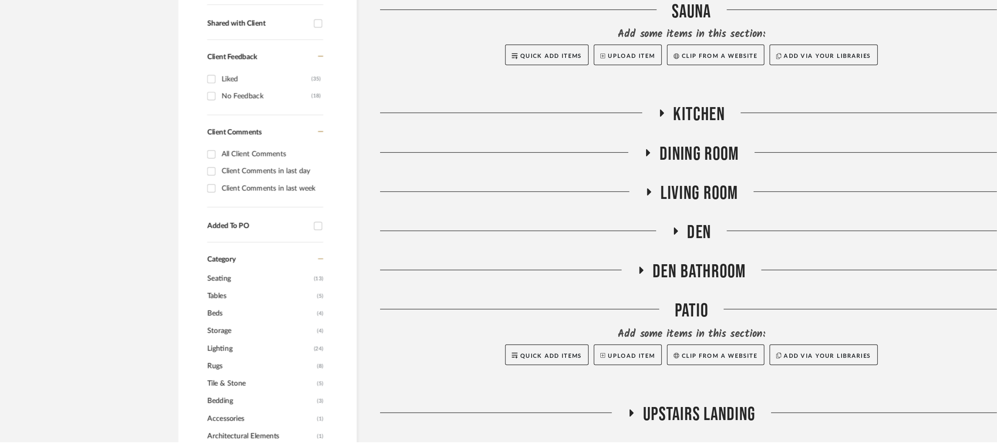
click at [571, 262] on icon at bounding box center [570, 265] width 10 height 7
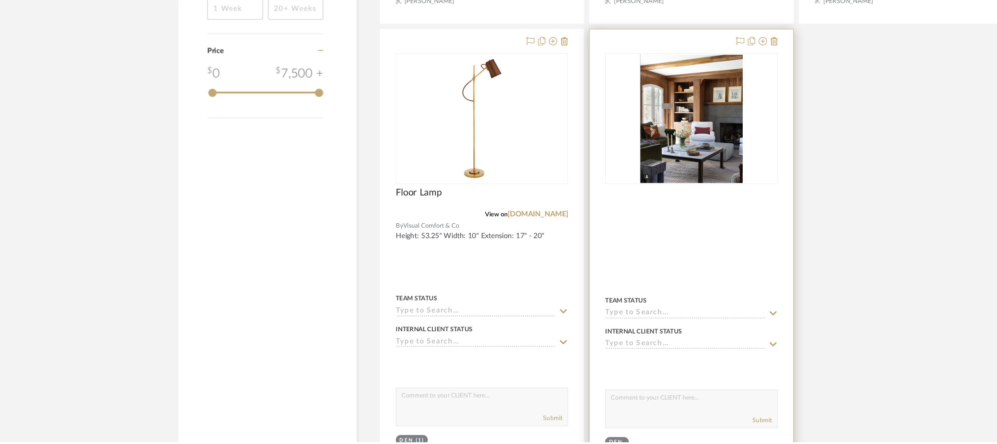
scroll to position [1392, 0]
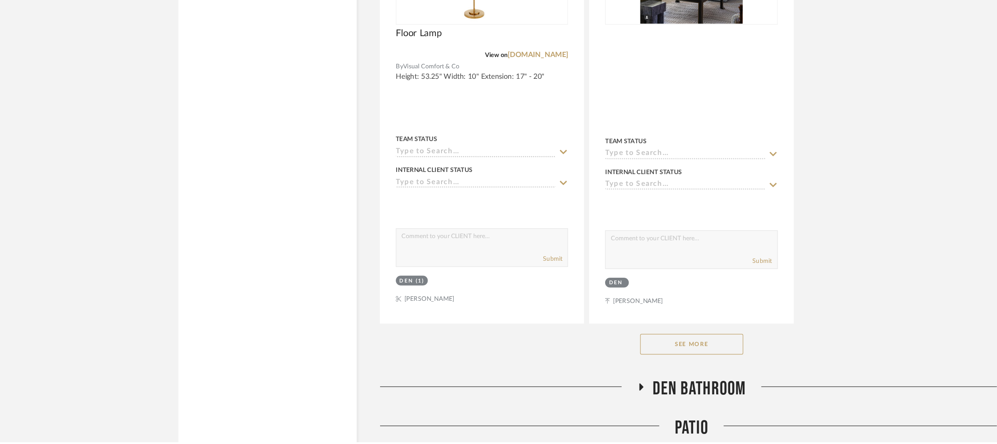
click at [587, 353] on button "See More" at bounding box center [584, 361] width 87 height 17
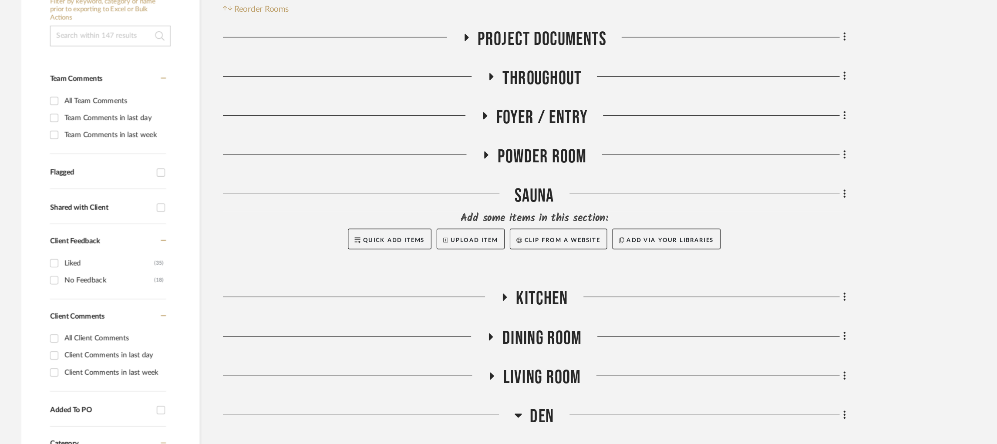
scroll to position [200, 0]
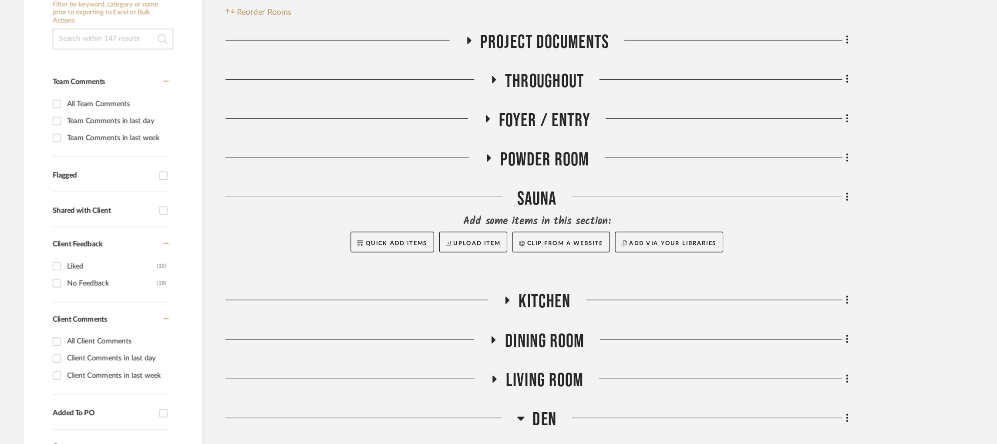
click at [229, 24] on input at bounding box center [226, 32] width 102 height 17
type input "currey"
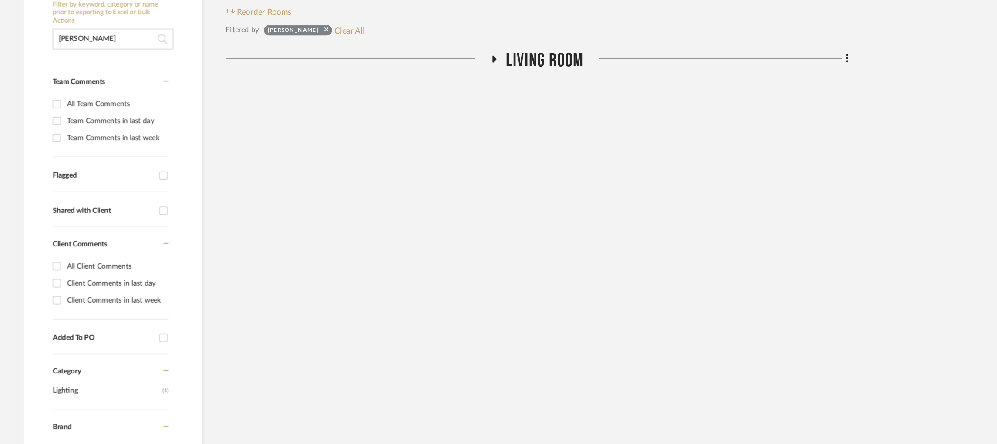
click at [550, 47] on icon at bounding box center [548, 50] width 10 height 7
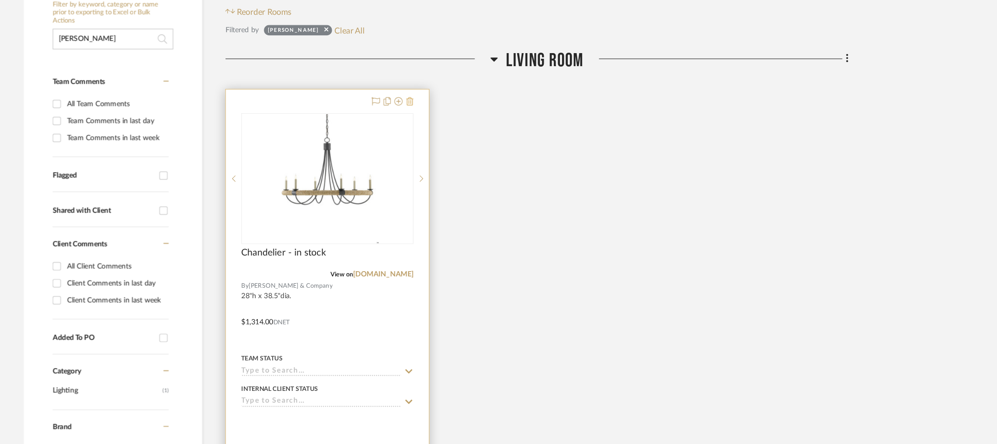
click at [476, 82] on icon at bounding box center [477, 85] width 6 height 7
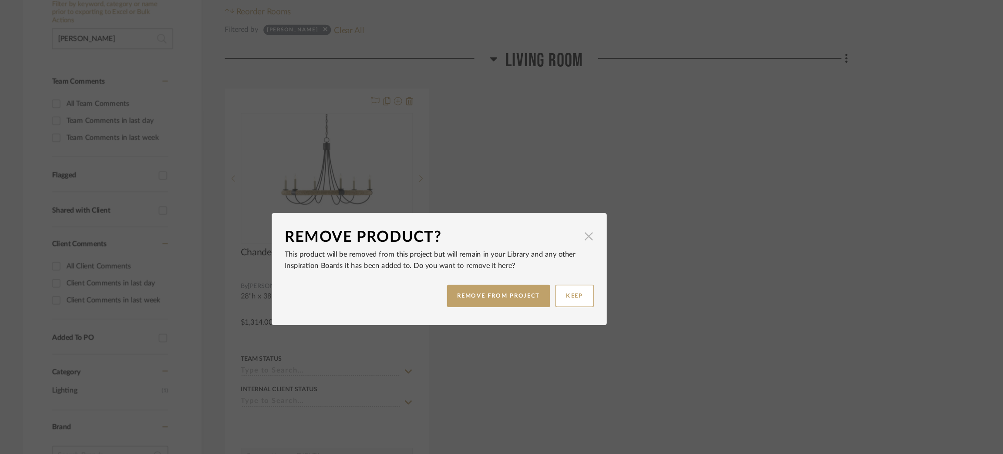
click at [622, 202] on span "button" at bounding box center [627, 199] width 17 height 17
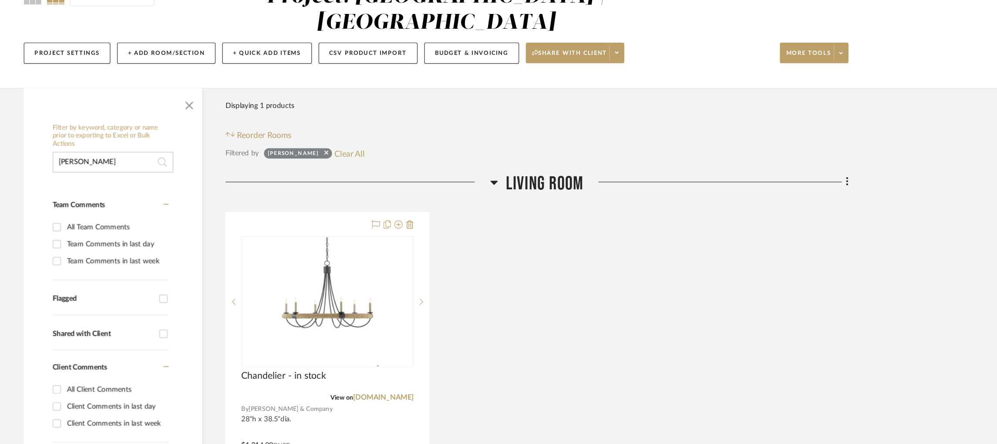
scroll to position [94, 0]
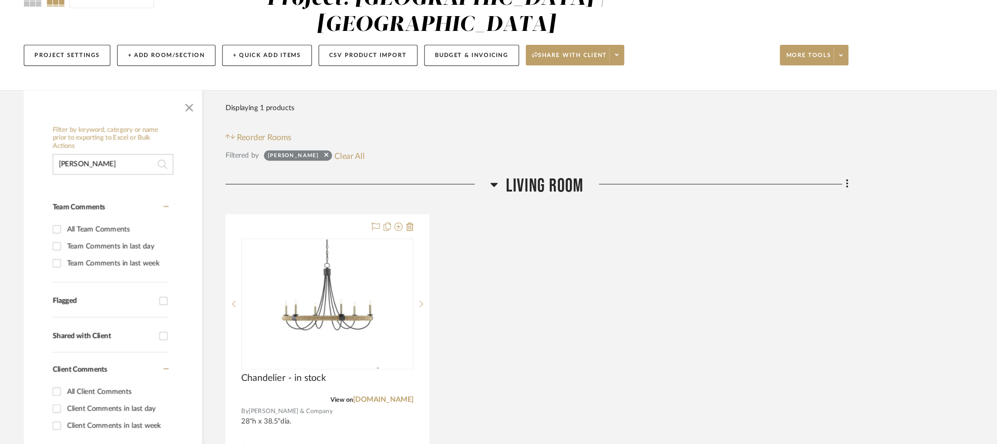
drag, startPoint x: 245, startPoint y: 114, endPoint x: 165, endPoint y: 117, distance: 80.6
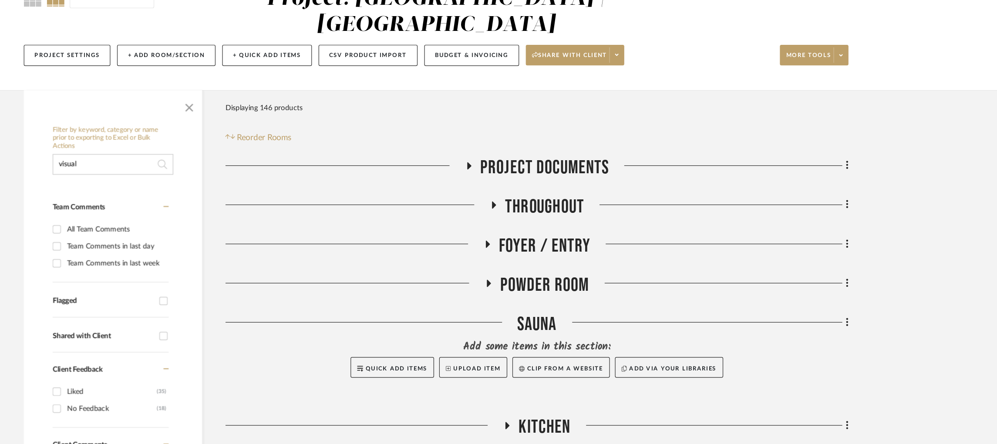
type input "visual"
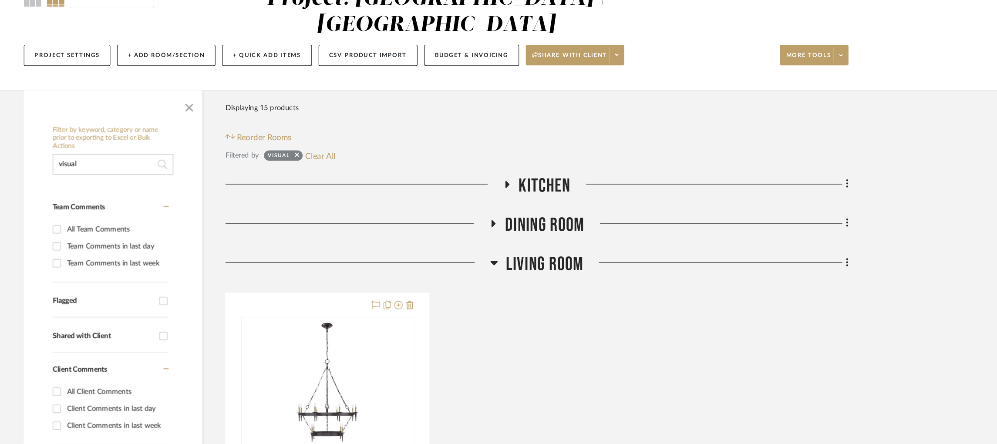
click at [546, 186] on icon at bounding box center [547, 189] width 3 height 6
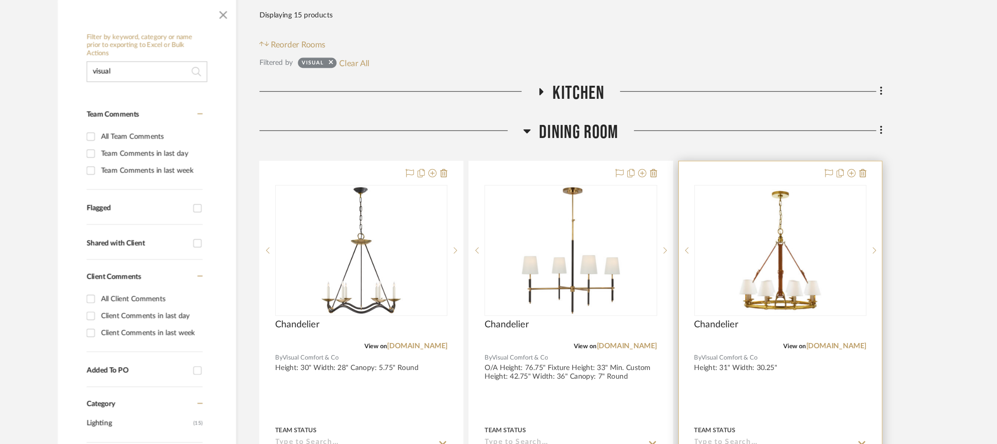
scroll to position [172, 0]
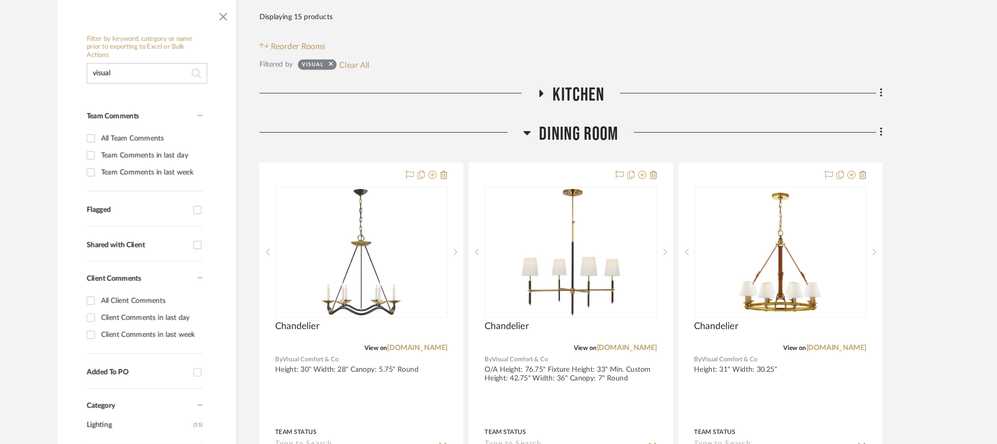
click at [560, 75] on icon at bounding box center [559, 78] width 10 height 7
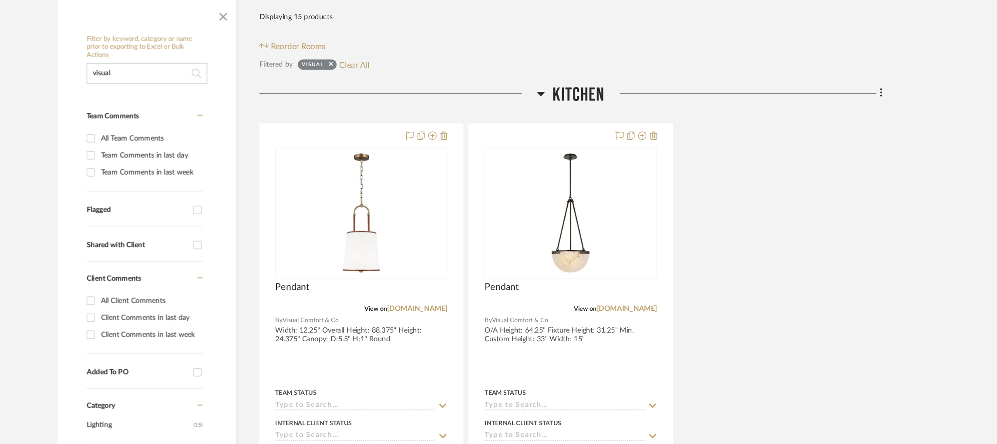
click at [560, 74] on icon at bounding box center [558, 79] width 7 height 10
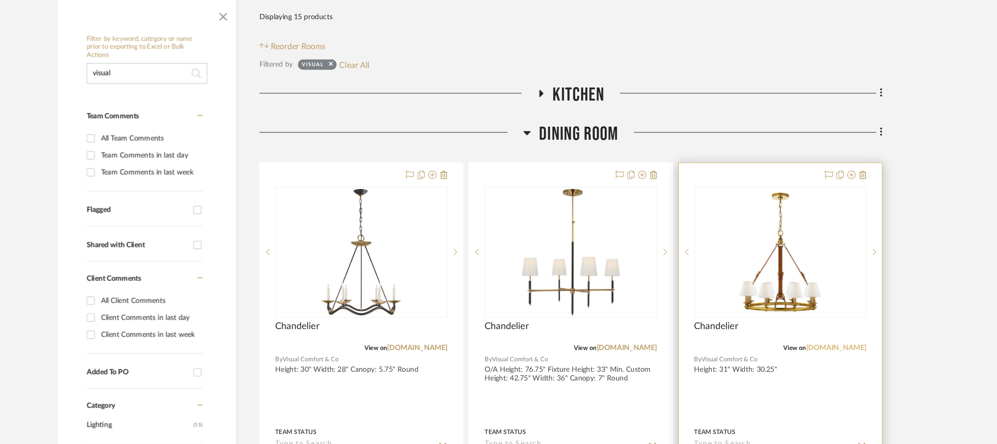
click at [790, 291] on link "[DOMAIN_NAME]" at bounding box center [808, 294] width 51 height 6
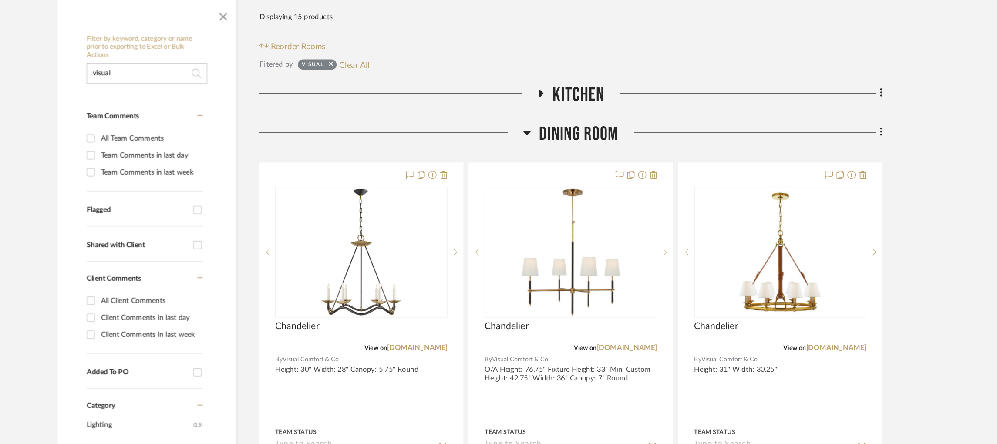
click at [546, 111] on icon at bounding box center [547, 112] width 6 height 3
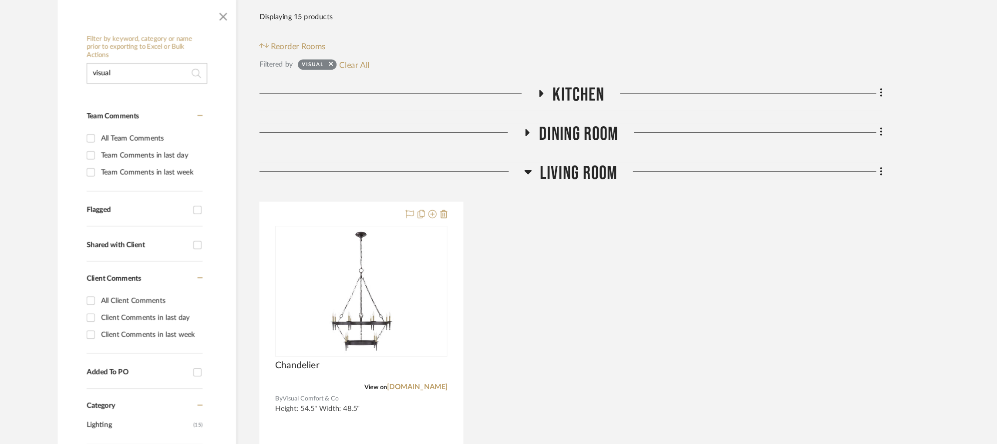
click at [545, 144] on icon at bounding box center [548, 145] width 6 height 3
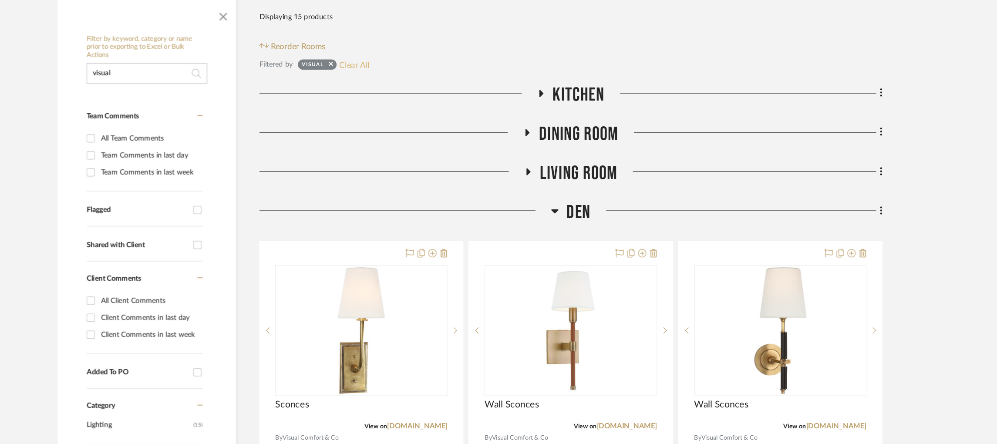
click at [396, 49] on button "Clear All" at bounding box center [401, 54] width 26 height 11
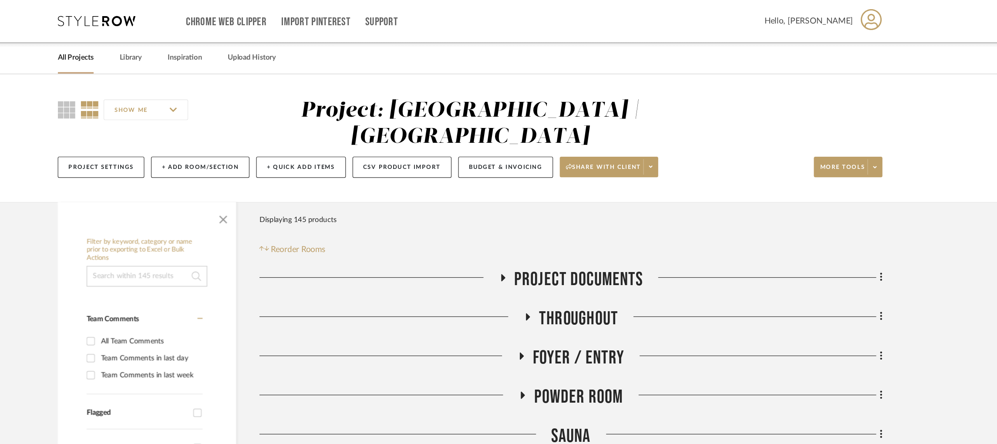
scroll to position [0, 0]
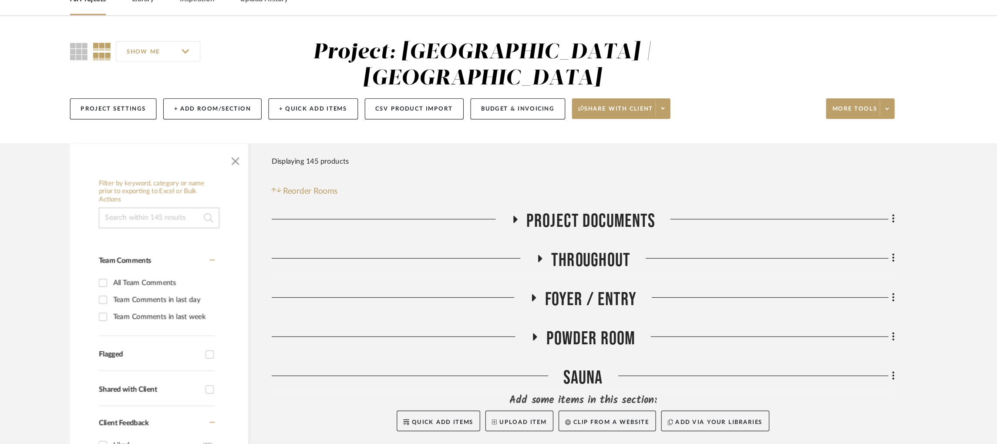
click at [523, 231] on icon at bounding box center [526, 234] width 10 height 7
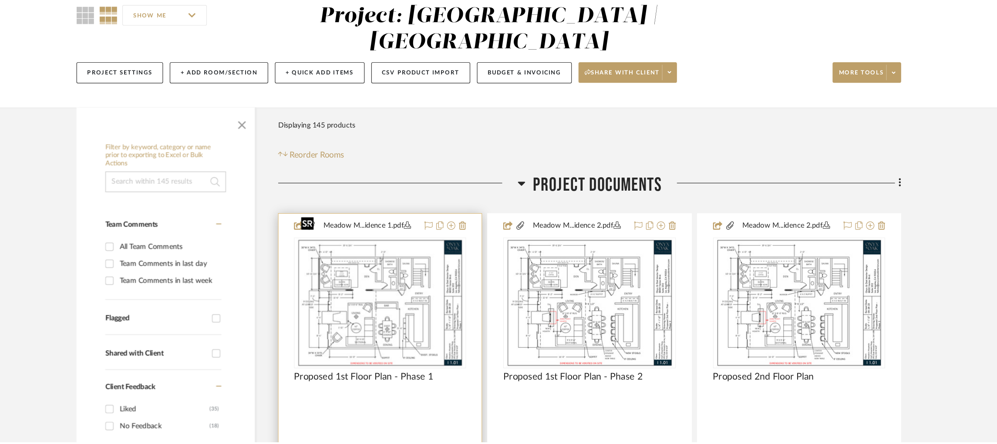
click at [0, 0] on img at bounding box center [0, 0] width 0 height 0
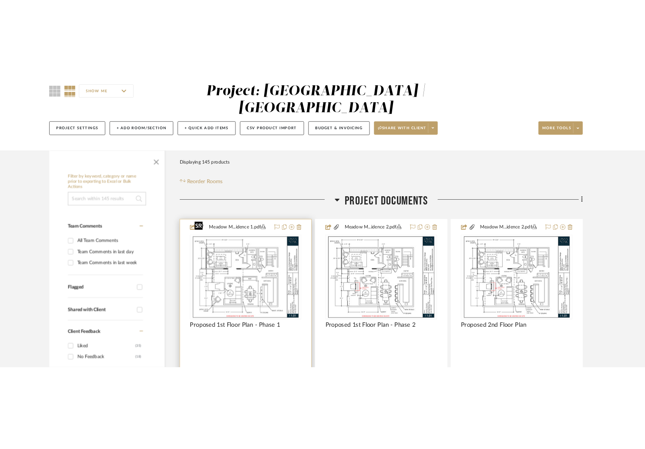
scroll to position [0, 0]
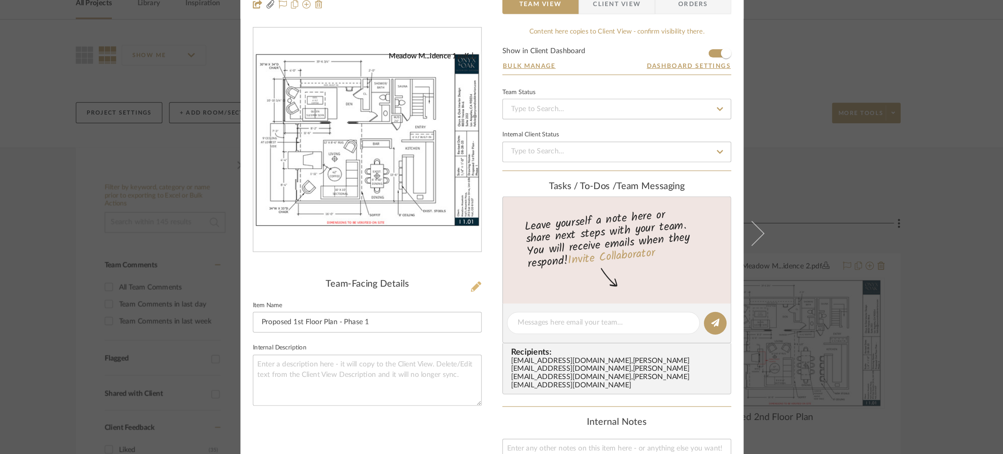
click at [484, 280] on icon at bounding box center [488, 278] width 9 height 9
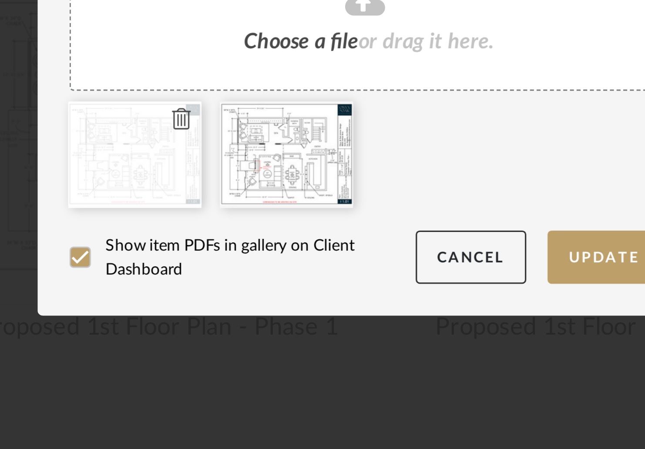
click at [261, 326] on icon at bounding box center [262, 328] width 6 height 7
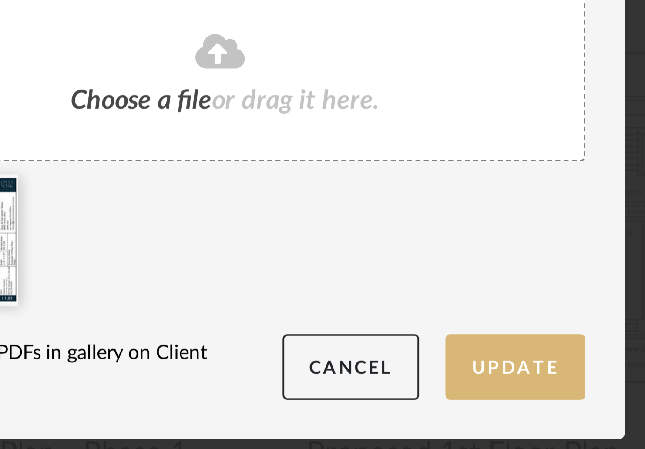
click at [409, 375] on button "Update" at bounding box center [400, 374] width 37 height 18
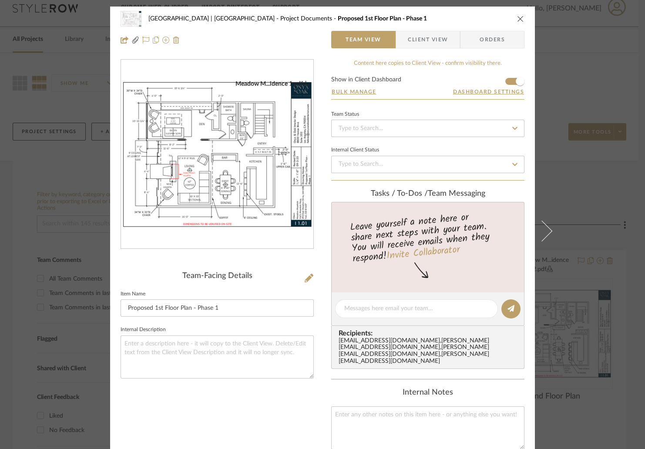
click at [613, 132] on div "Meadow Mountain | Vail Valley Project Documents Proposed 1st Floor Plan - Phase…" at bounding box center [322, 224] width 645 height 449
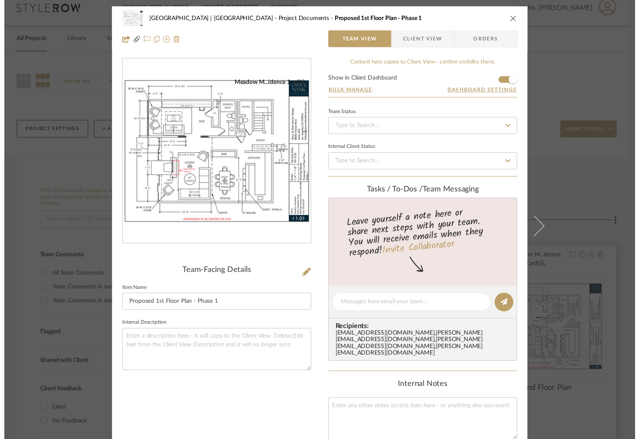
scroll to position [9, 0]
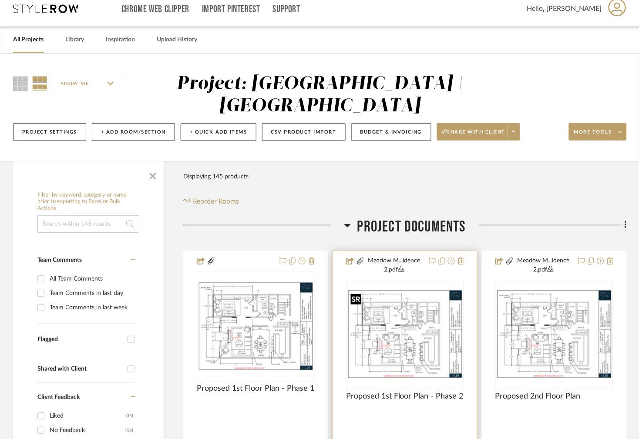
click at [419, 343] on img "0" at bounding box center [405, 334] width 116 height 90
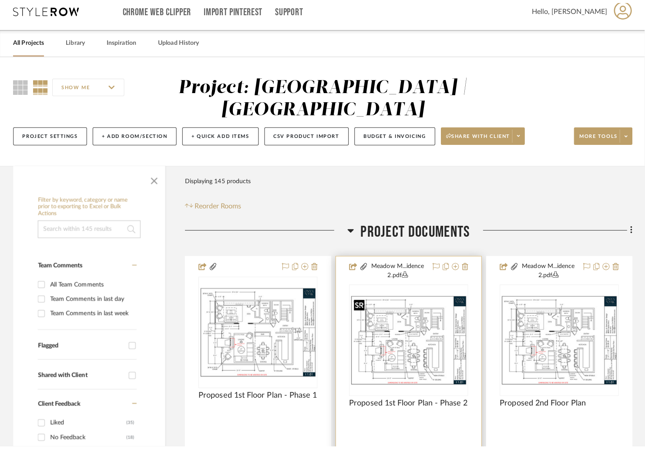
scroll to position [0, 0]
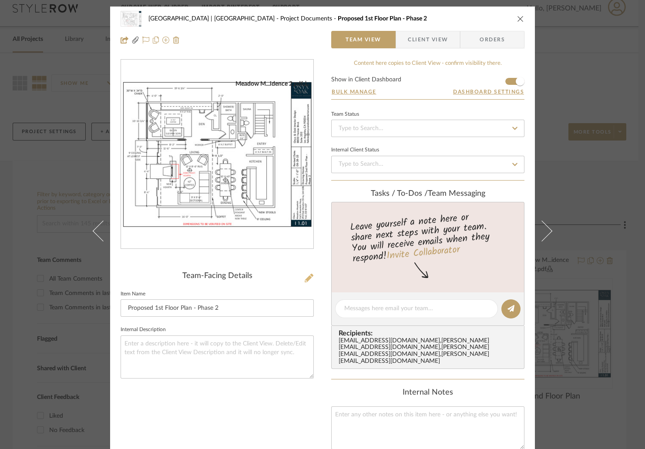
click at [305, 276] on icon at bounding box center [309, 278] width 9 height 9
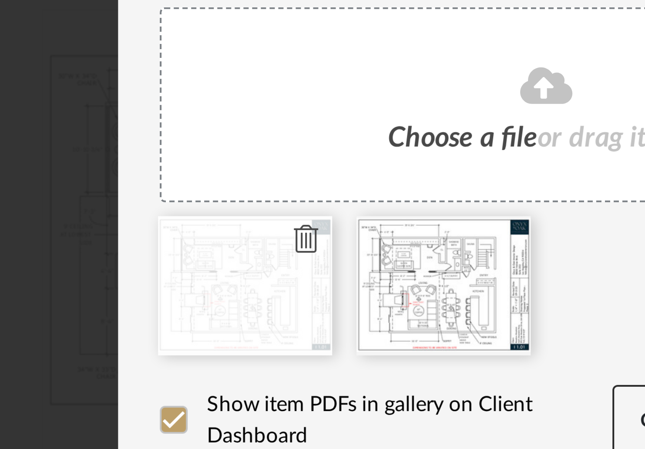
click at [259, 325] on icon at bounding box center [262, 328] width 6 height 7
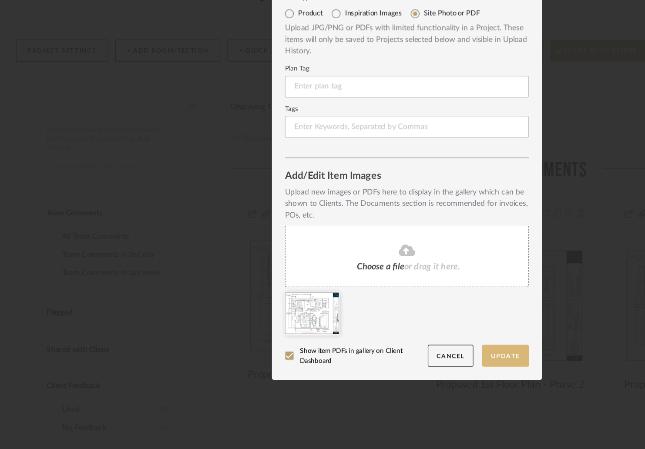
click at [395, 369] on button "Update" at bounding box center [400, 374] width 37 height 18
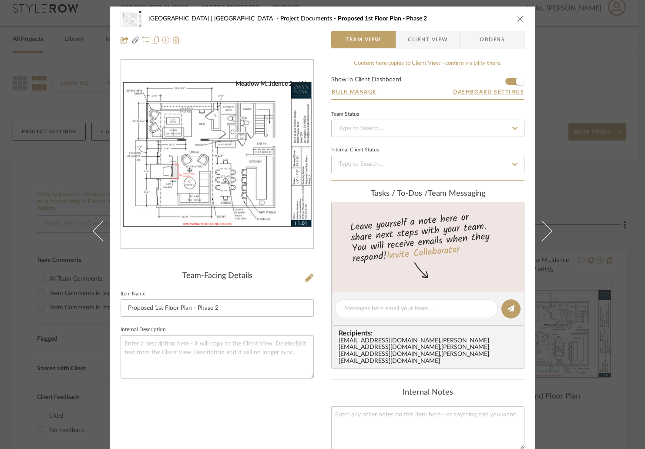
click at [604, 172] on div "Meadow Mountain | Vail Valley Project Documents Proposed 1st Floor Plan - Phase…" at bounding box center [322, 224] width 645 height 449
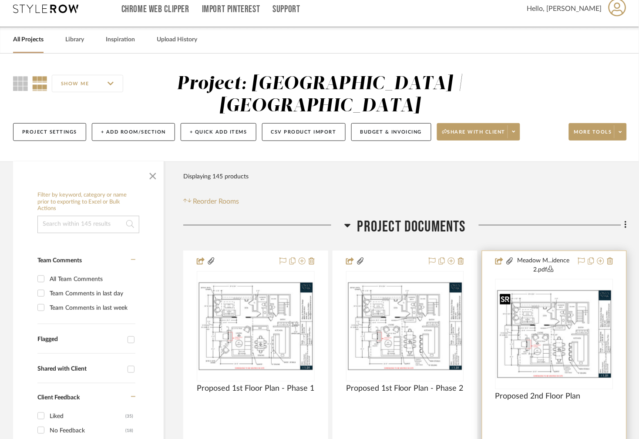
click at [573, 359] on img "0" at bounding box center [554, 334] width 116 height 90
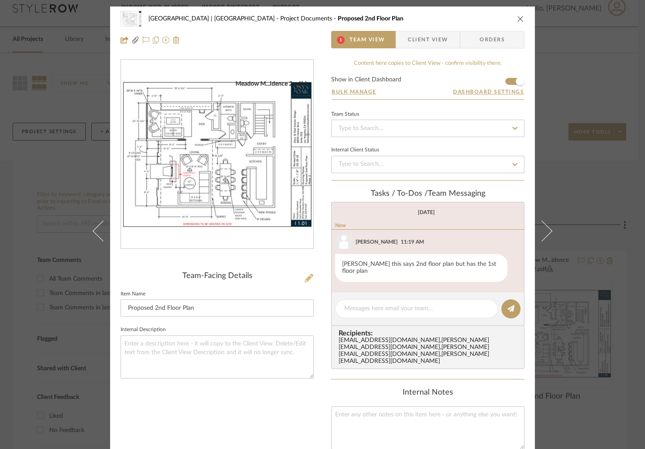
click at [305, 276] on icon at bounding box center [309, 278] width 9 height 9
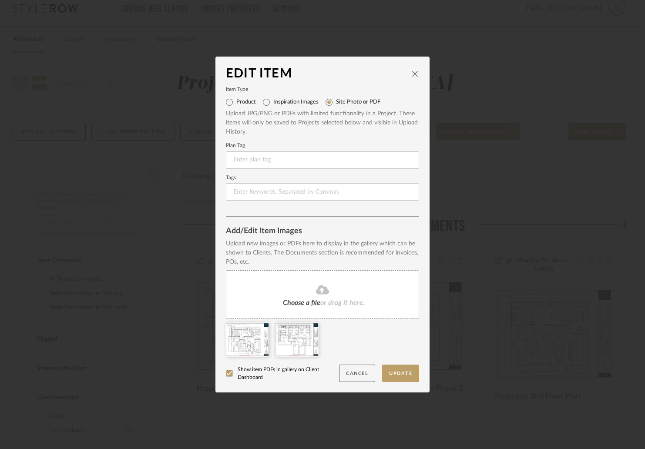
click at [346, 373] on button "Cancel" at bounding box center [357, 374] width 36 height 18
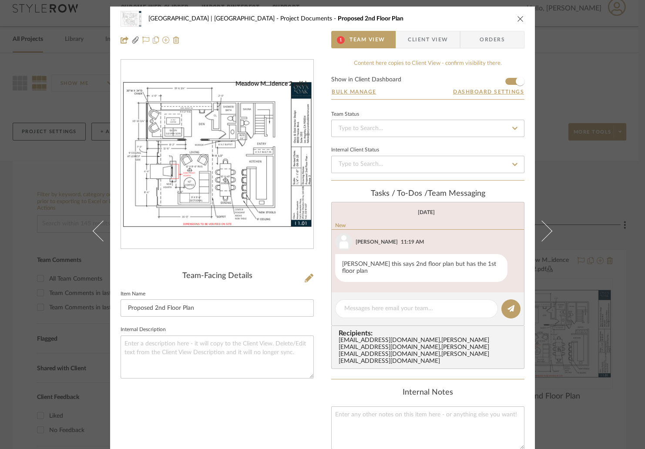
click at [619, 287] on div "Meadow Mountain | Vail Valley Project Documents Proposed 2nd Floor Plan 1 Team …" at bounding box center [322, 224] width 645 height 449
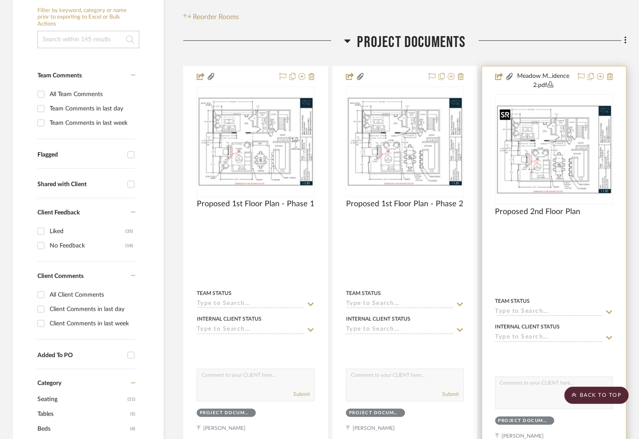
scroll to position [192, 0]
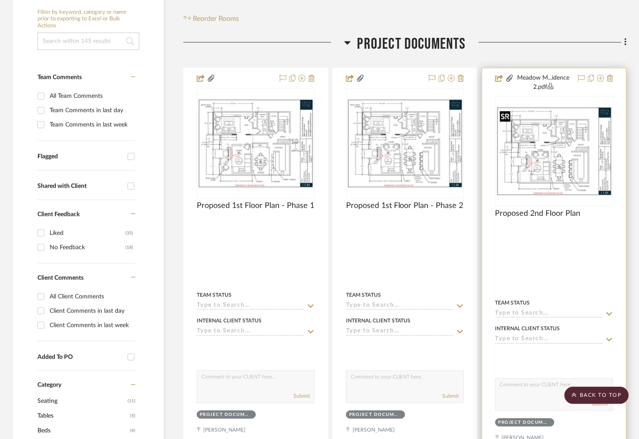
click at [545, 145] on img "0" at bounding box center [554, 152] width 116 height 90
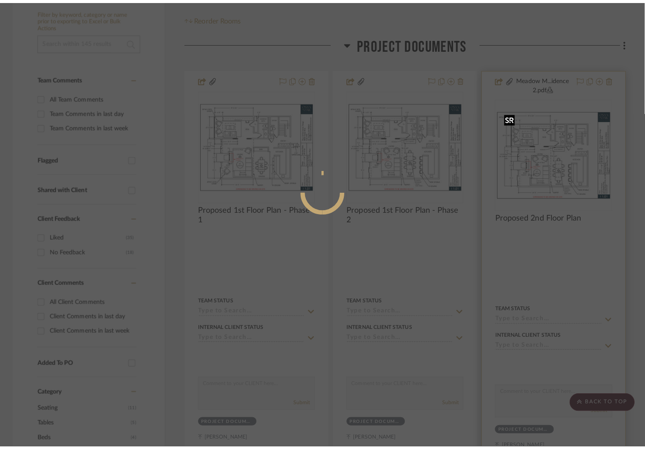
scroll to position [0, 0]
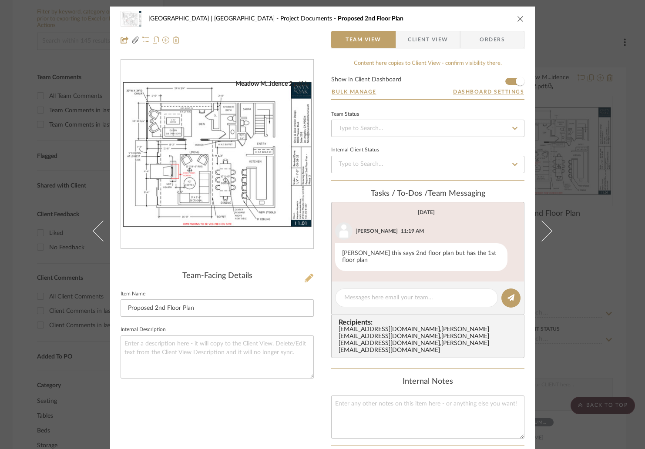
click at [306, 276] on icon at bounding box center [309, 278] width 9 height 9
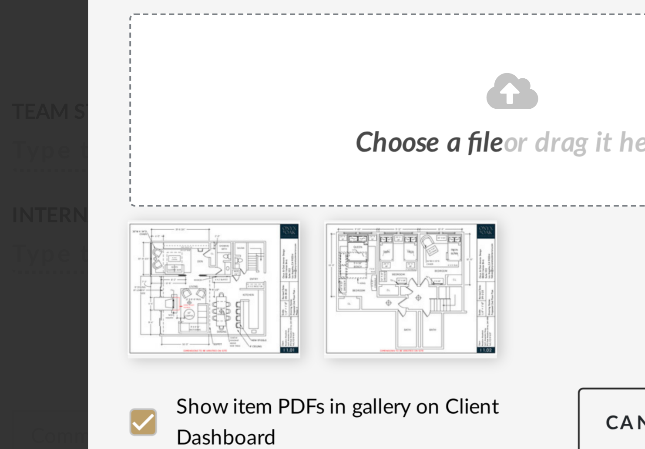
click at [0, 0] on icon at bounding box center [0, 0] width 0 height 0
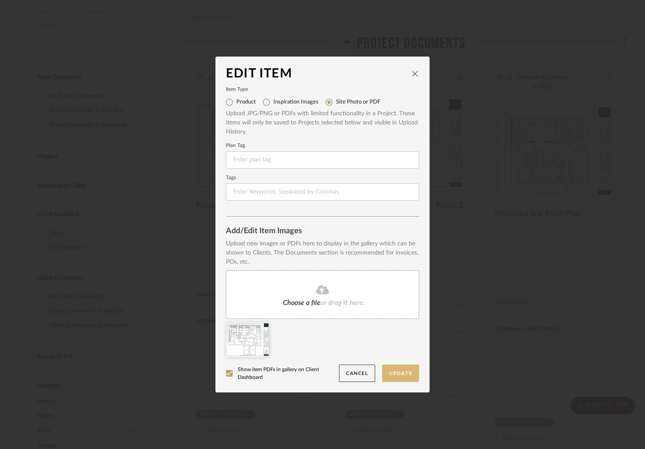
click at [393, 381] on button "Update" at bounding box center [400, 374] width 37 height 18
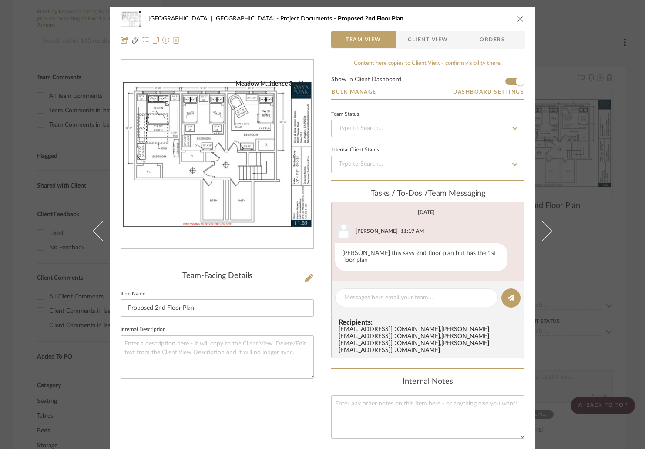
click at [613, 158] on div "Meadow Mountain | Vail Valley Project Documents Proposed 2nd Floor Plan Team Vi…" at bounding box center [322, 224] width 645 height 449
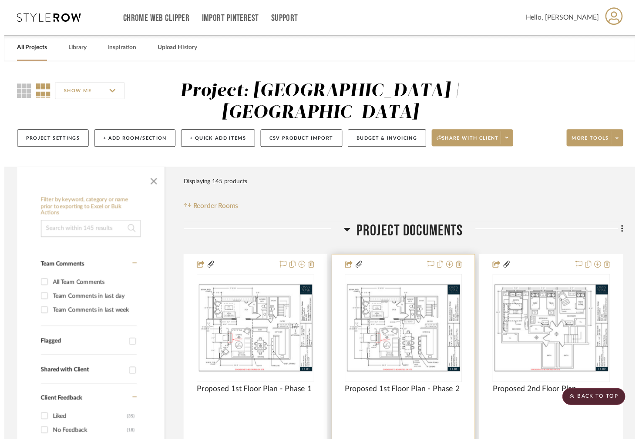
scroll to position [192, 0]
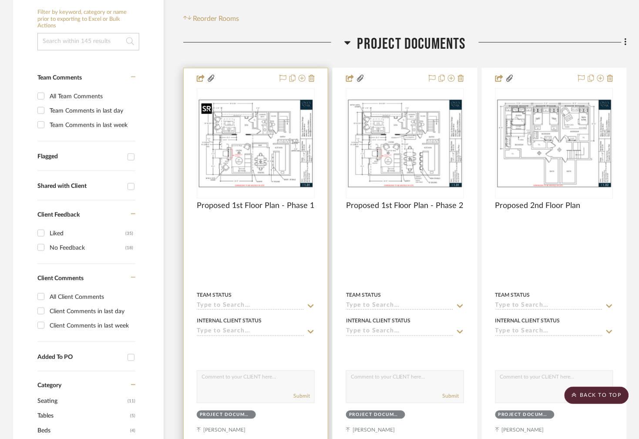
click at [274, 151] on img "0" at bounding box center [256, 144] width 116 height 90
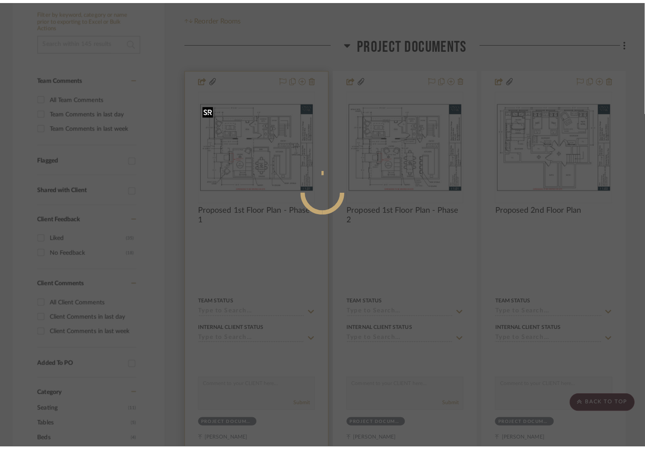
scroll to position [0, 0]
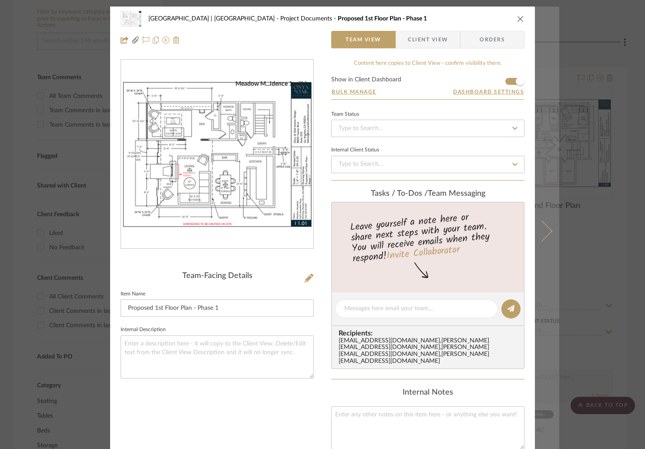
click at [542, 224] on icon at bounding box center [541, 231] width 21 height 21
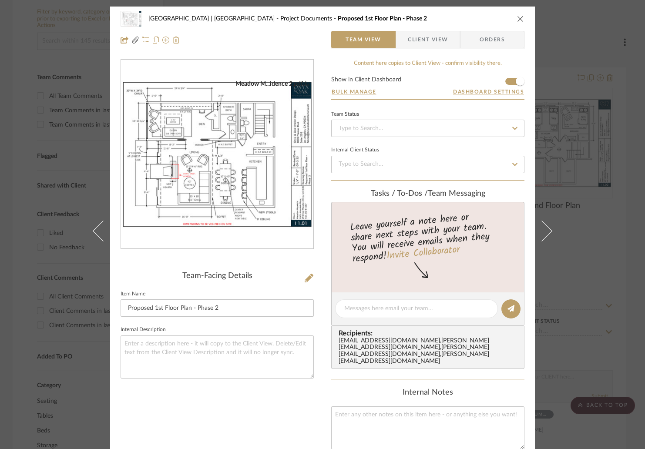
click at [588, 170] on div "Meadow Mountain | Vail Valley Project Documents Proposed 1st Floor Plan - Phase…" at bounding box center [322, 224] width 645 height 449
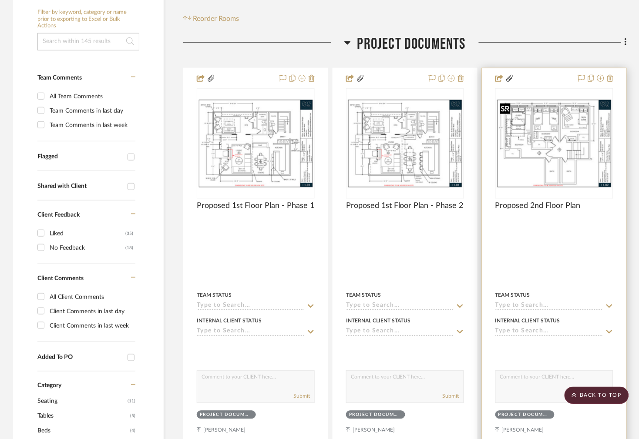
click at [566, 146] on img "0" at bounding box center [554, 144] width 116 height 90
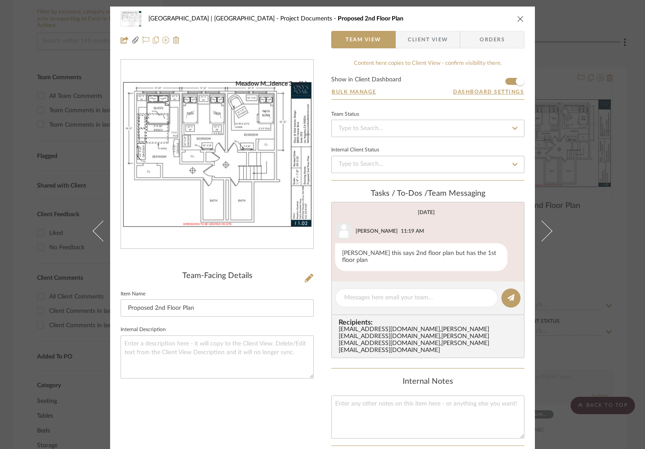
click at [592, 158] on div "Meadow Mountain | Vail Valley Project Documents Proposed 2nd Floor Plan Team Vi…" at bounding box center [322, 224] width 645 height 449
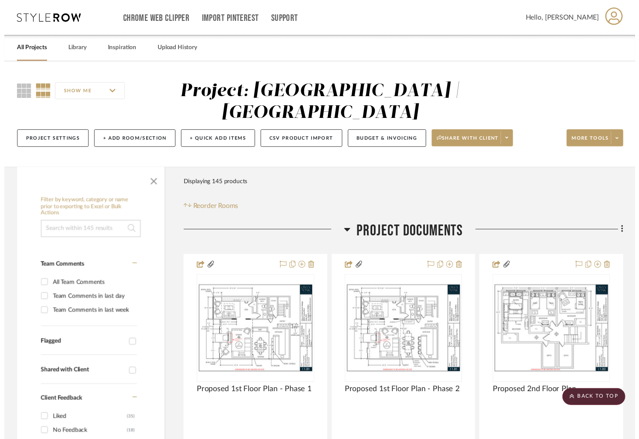
scroll to position [192, 0]
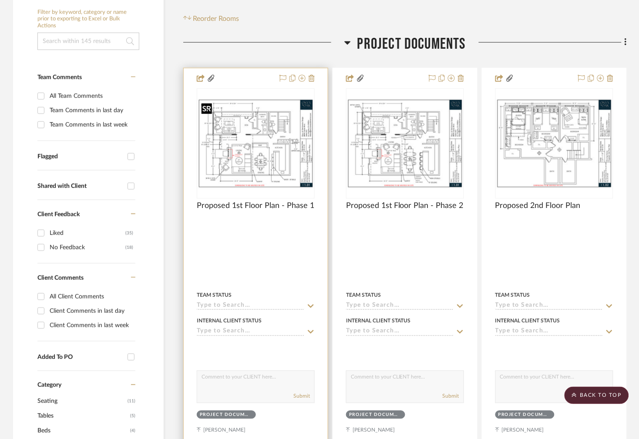
click at [290, 139] on img "0" at bounding box center [256, 144] width 116 height 90
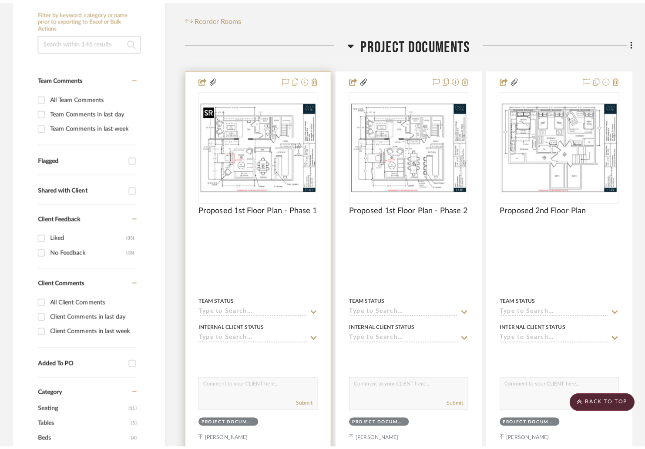
scroll to position [0, 0]
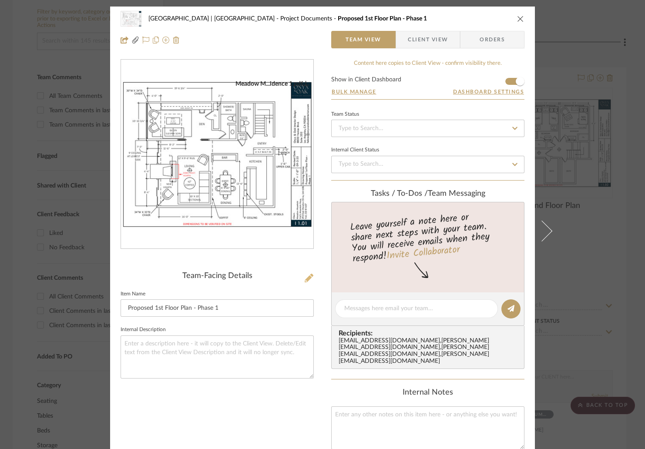
click at [305, 276] on icon at bounding box center [309, 278] width 9 height 9
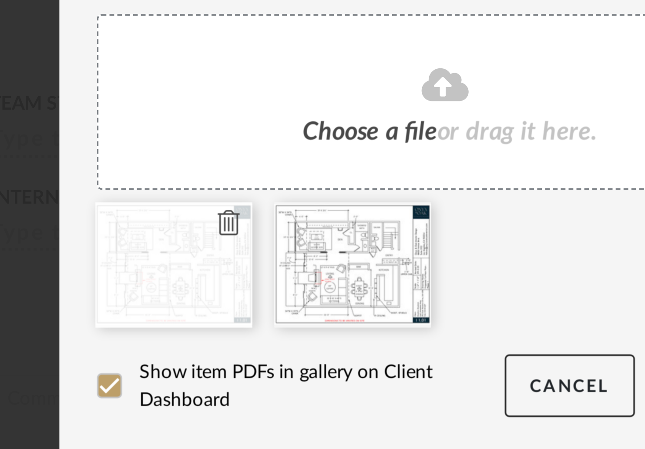
click at [260, 326] on icon at bounding box center [262, 328] width 6 height 7
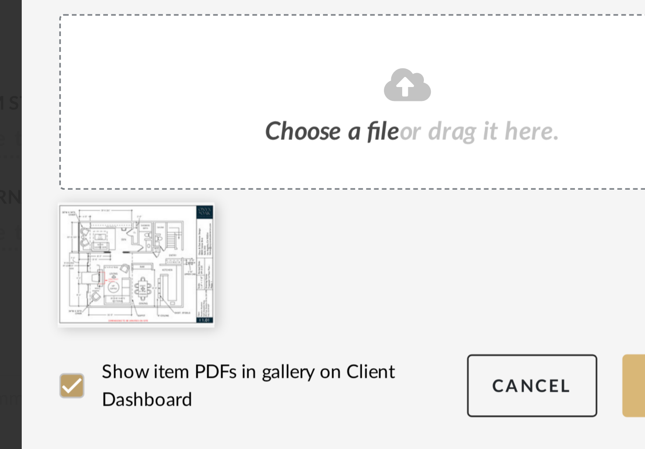
click at [386, 371] on button "Update" at bounding box center [400, 374] width 37 height 18
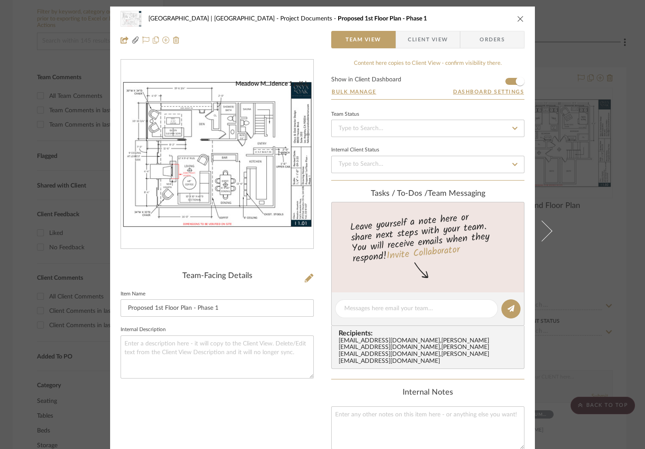
click at [578, 122] on div "Meadow Mountain | Vail Valley Project Documents Proposed 1st Floor Plan - Phase…" at bounding box center [322, 224] width 645 height 449
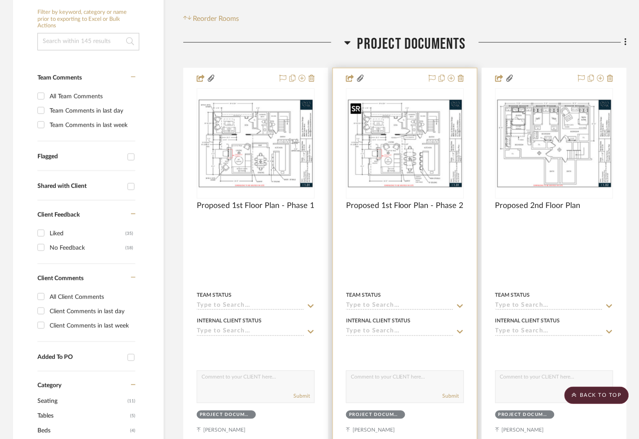
click at [433, 149] on img "0" at bounding box center [405, 144] width 116 height 90
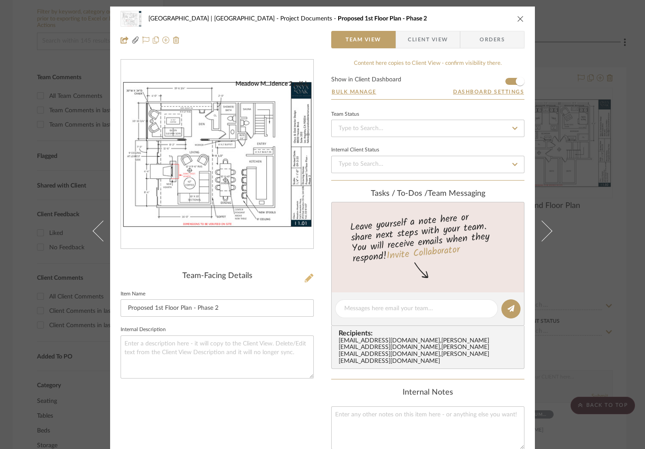
click at [309, 278] on icon at bounding box center [309, 278] width 9 height 9
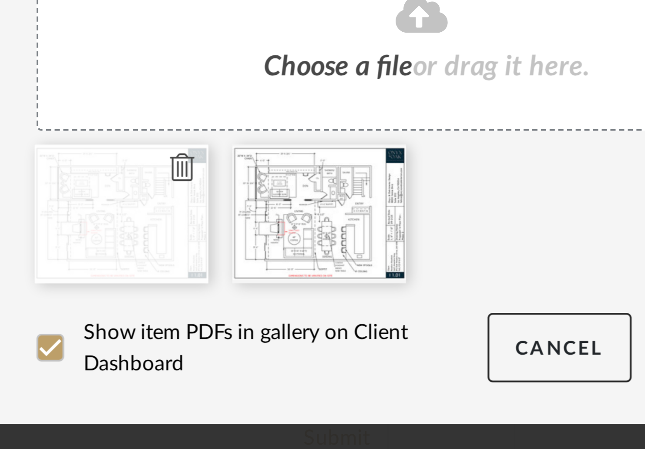
click at [260, 327] on icon at bounding box center [262, 328] width 6 height 7
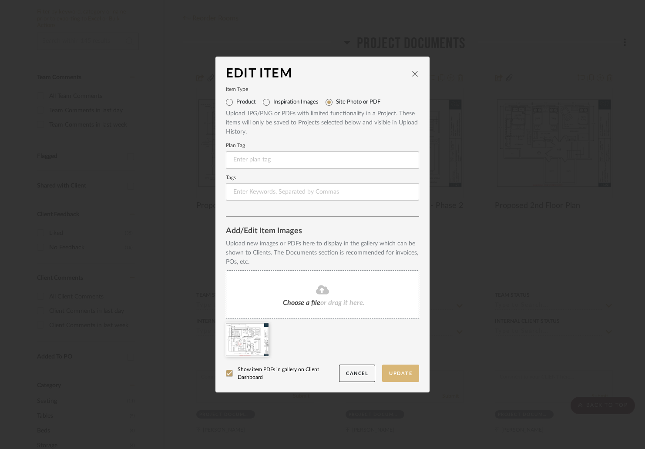
click at [397, 377] on button "Update" at bounding box center [400, 374] width 37 height 18
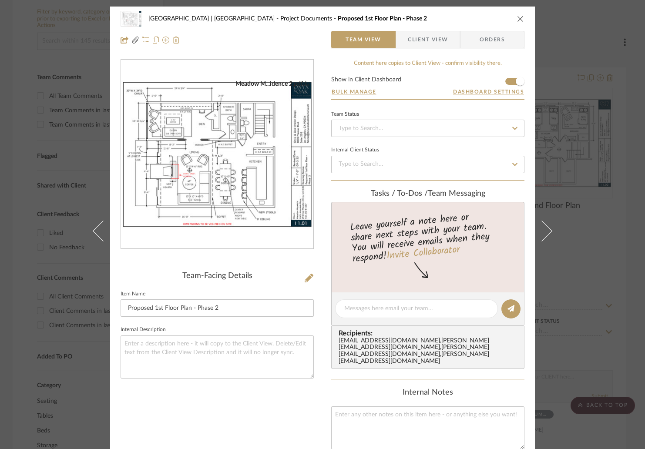
click at [606, 167] on div "Meadow Mountain | Vail Valley Project Documents Proposed 1st Floor Plan - Phase…" at bounding box center [322, 224] width 645 height 449
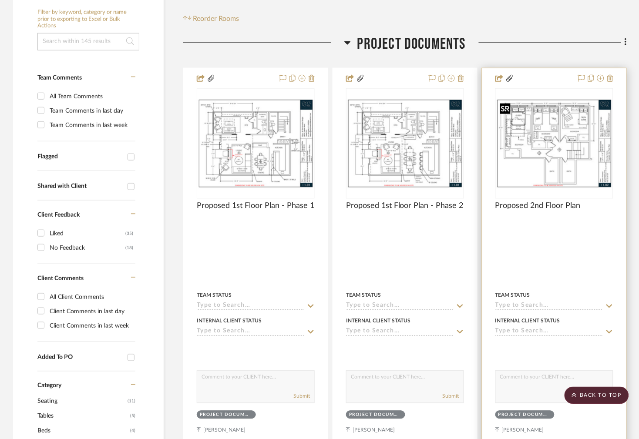
click at [568, 156] on img "0" at bounding box center [554, 144] width 116 height 90
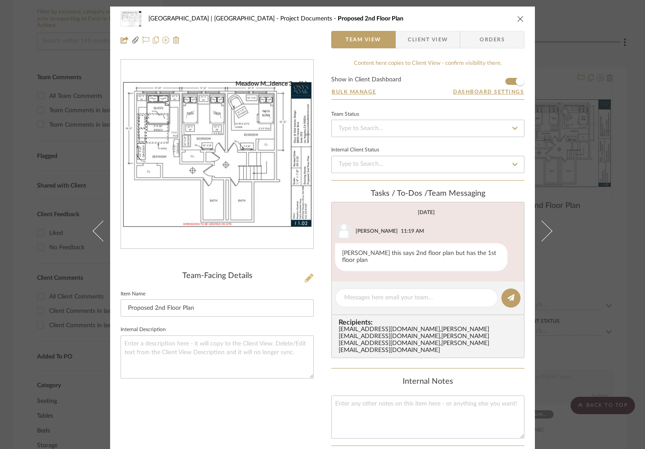
click at [307, 276] on icon at bounding box center [309, 278] width 9 height 9
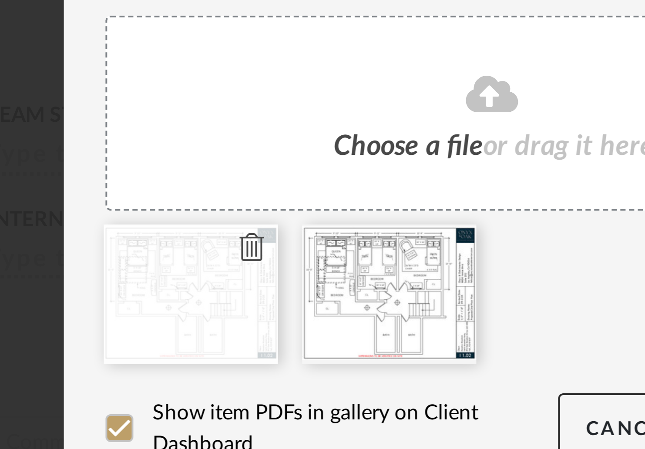
click at [259, 329] on icon at bounding box center [262, 328] width 6 height 7
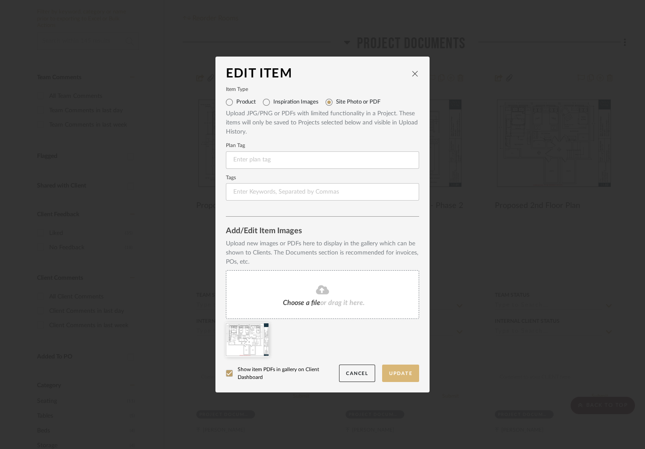
click at [393, 367] on button "Update" at bounding box center [400, 374] width 37 height 18
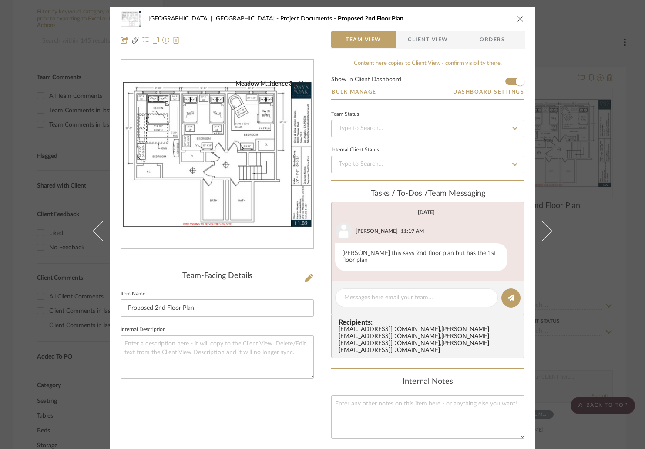
click at [602, 112] on div "Meadow Mountain | Vail Valley Project Documents Proposed 2nd Floor Plan Team Vi…" at bounding box center [322, 224] width 645 height 449
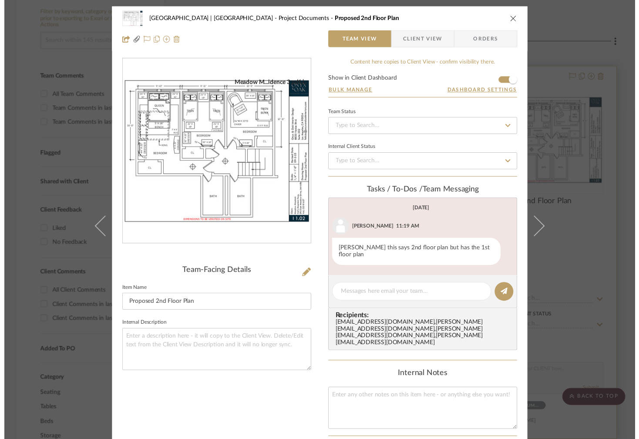
scroll to position [192, 0]
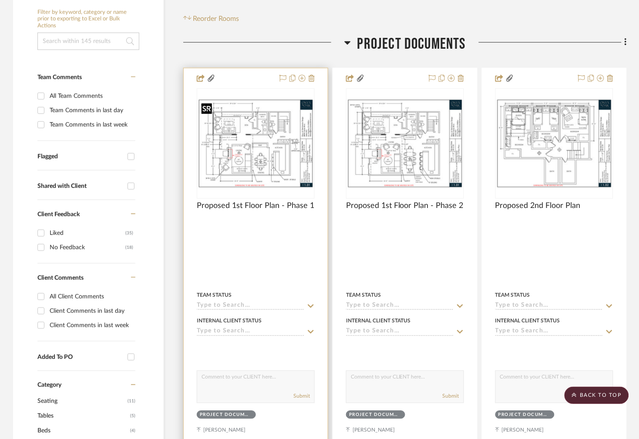
click at [289, 134] on img "0" at bounding box center [256, 144] width 116 height 90
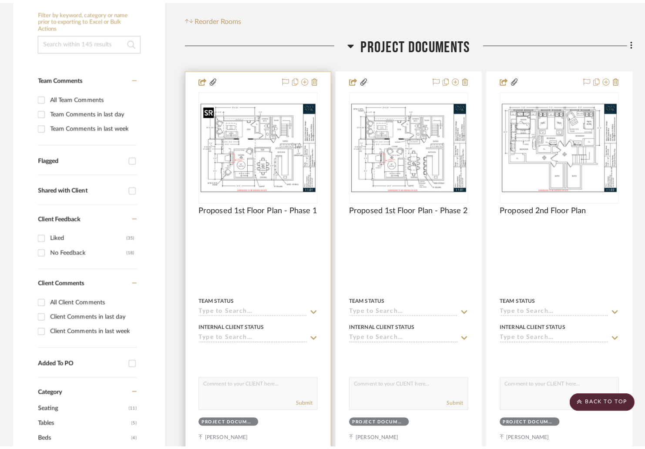
scroll to position [0, 0]
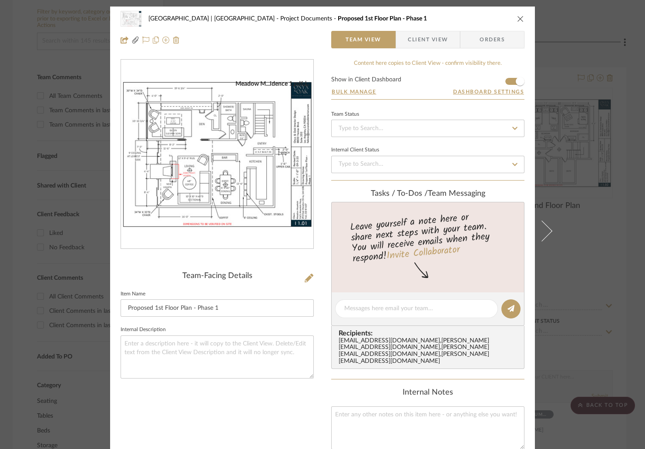
click at [592, 145] on div "Meadow Mountain | Vail Valley Project Documents Proposed 1st Floor Plan - Phase…" at bounding box center [322, 224] width 645 height 449
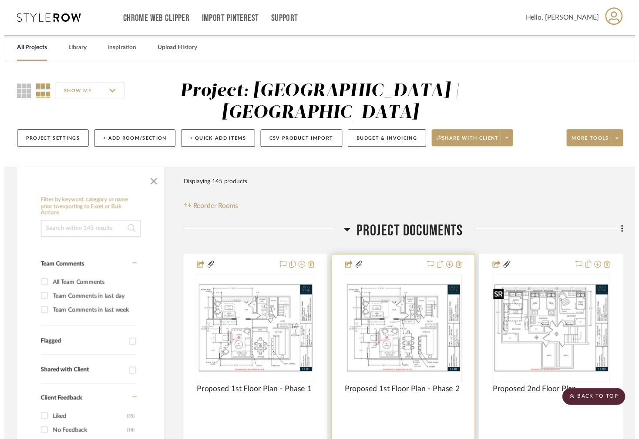
scroll to position [192, 0]
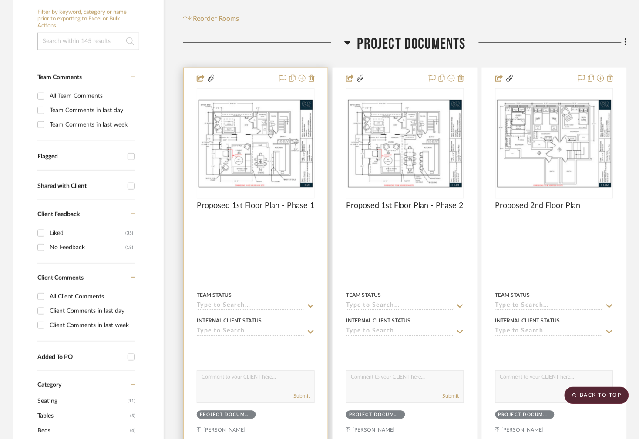
click at [305, 132] on img "0" at bounding box center [256, 144] width 116 height 90
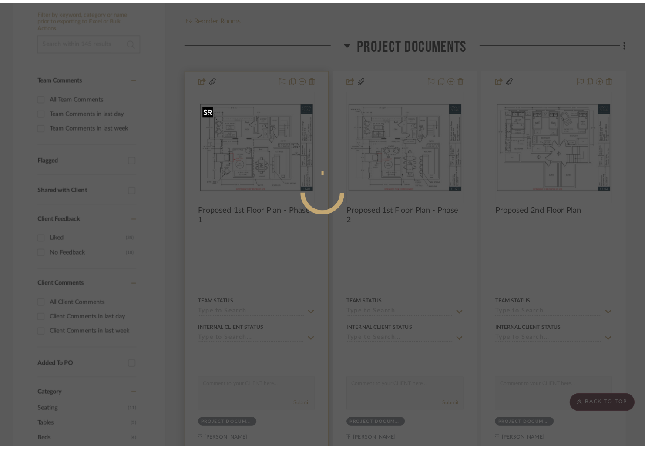
scroll to position [0, 0]
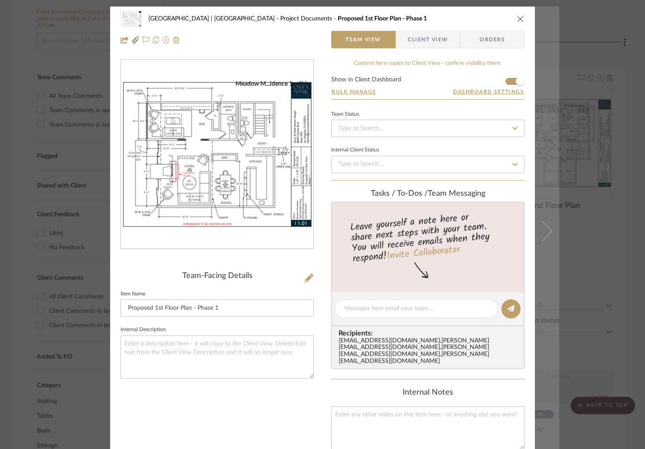
click at [538, 229] on icon at bounding box center [541, 231] width 21 height 21
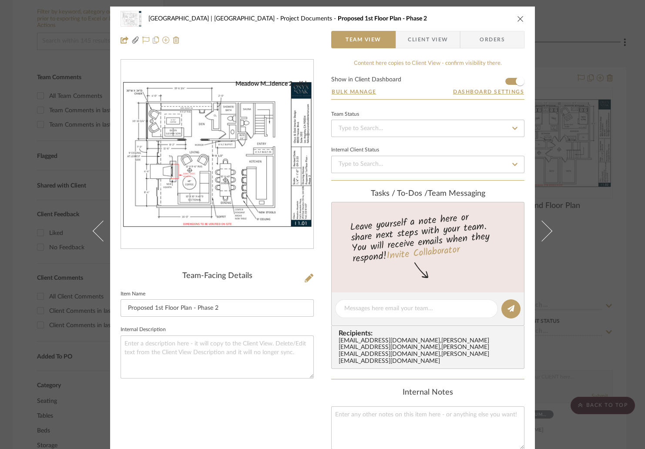
click at [538, 229] on icon at bounding box center [541, 231] width 21 height 21
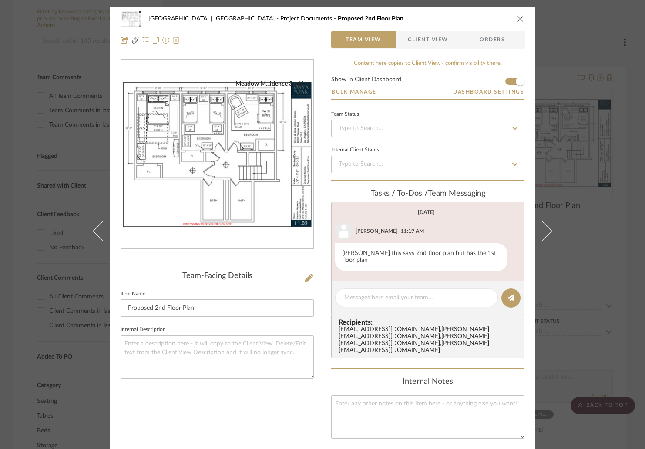
click at [615, 90] on div "Meadow Mountain | Vail Valley Project Documents Proposed 2nd Floor Plan Team Vi…" at bounding box center [322, 224] width 645 height 449
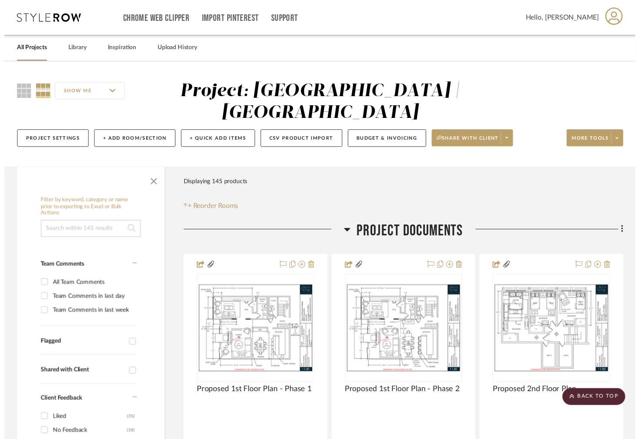
scroll to position [192, 0]
